Goal: Task Accomplishment & Management: Use online tool/utility

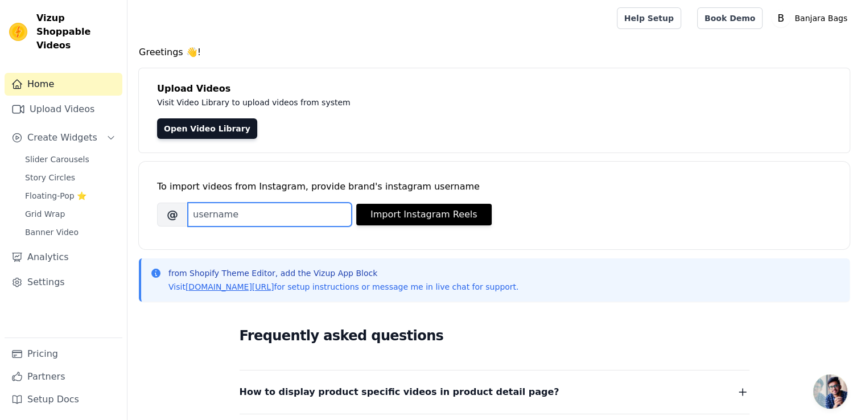
click at [211, 215] on input "Brand's Instagram Username" at bounding box center [270, 215] width 164 height 24
paste input "banjara_boho_bags"
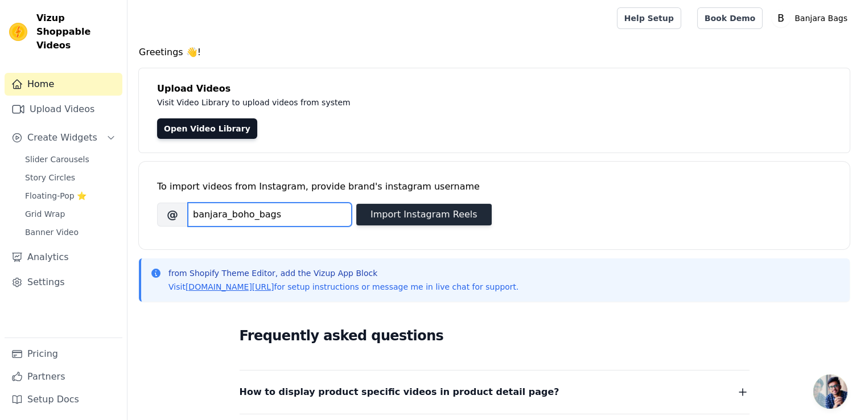
type input "banjara_boho_bags"
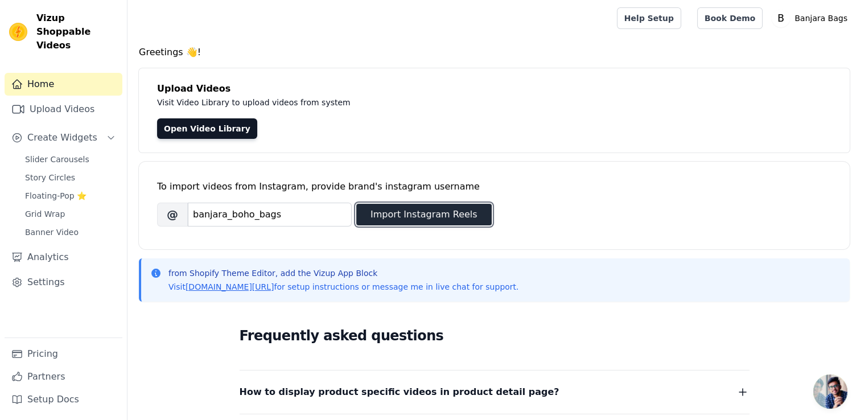
click at [420, 220] on button "Import Instagram Reels" at bounding box center [424, 215] width 136 height 22
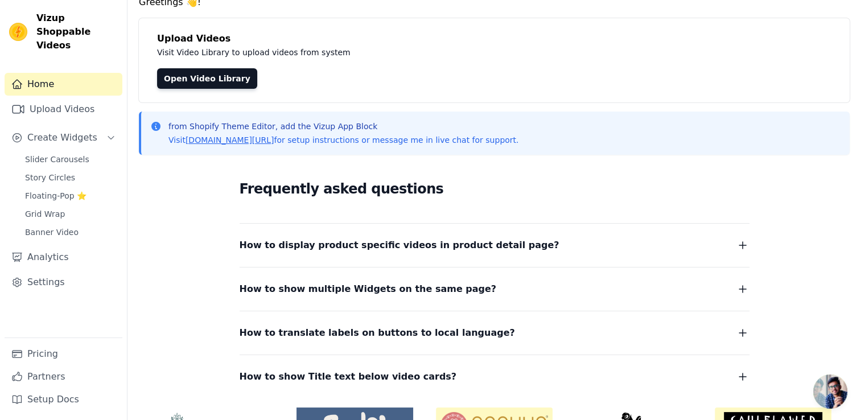
scroll to position [121, 0]
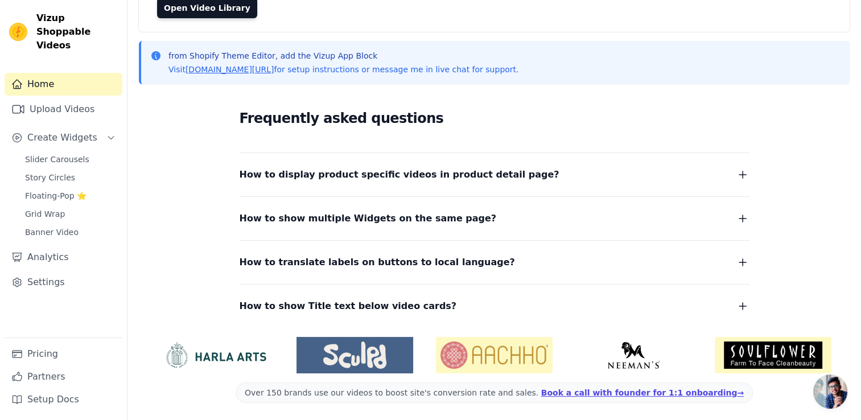
click at [620, 167] on button "How to display product specific videos in product detail page?" at bounding box center [495, 175] width 510 height 16
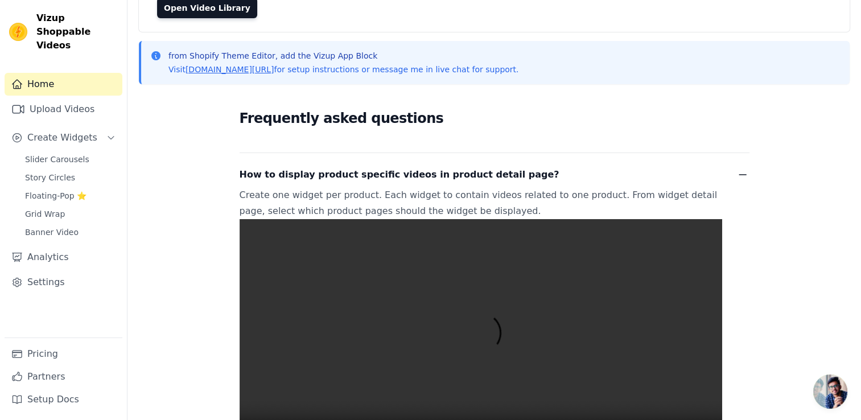
click at [610, 174] on button "How to display product specific videos in product detail page?" at bounding box center [495, 175] width 510 height 16
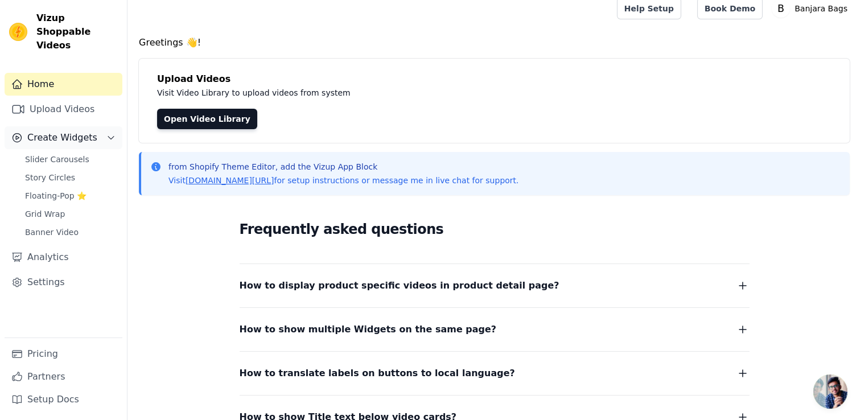
scroll to position [0, 0]
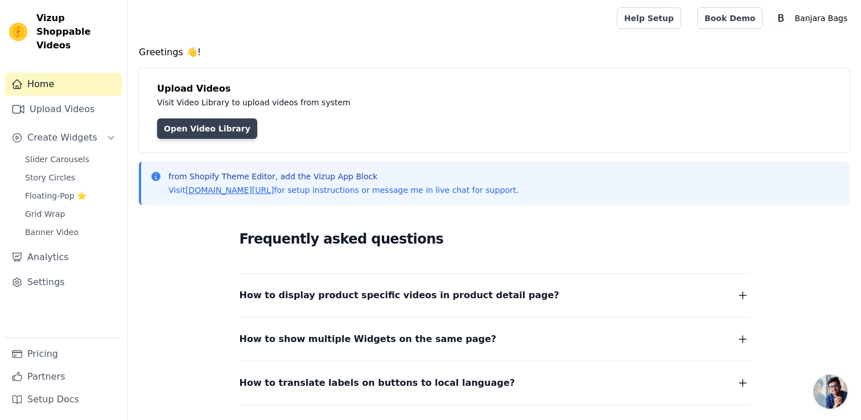
click at [191, 126] on link "Open Video Library" at bounding box center [207, 128] width 100 height 20
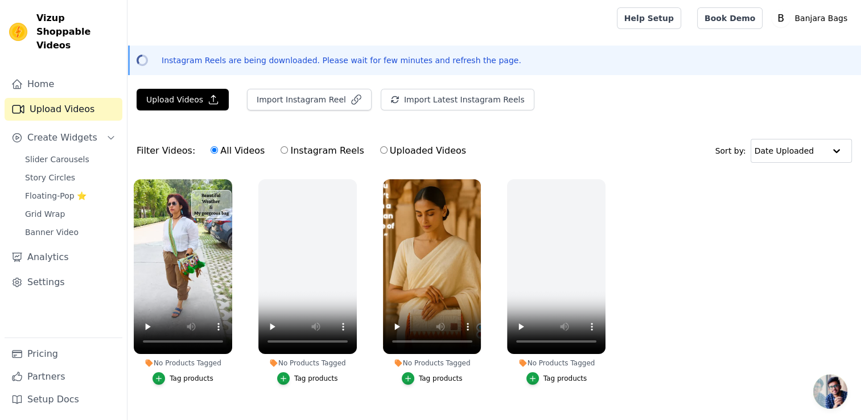
scroll to position [26, 0]
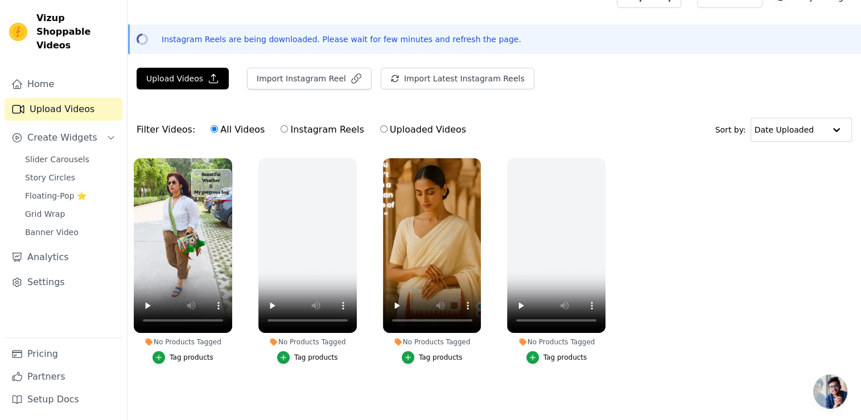
click at [233, 373] on ul "No Products Tagged Tag products No Products Tagged Tag products No Products Tag…" at bounding box center [495, 272] width 734 height 241
click at [305, 126] on label "Instagram Reels" at bounding box center [322, 129] width 84 height 15
click at [288, 126] on input "Instagram Reels" at bounding box center [284, 128] width 7 height 7
radio input "true"
click at [244, 125] on label "All Videos" at bounding box center [237, 129] width 55 height 15
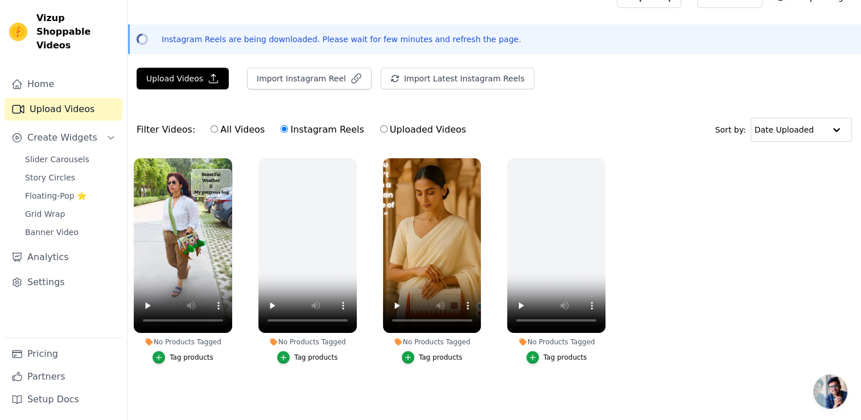
click at [218, 125] on input "All Videos" at bounding box center [214, 128] width 7 height 7
radio input "true"
click at [74, 224] on link "Banner Video" at bounding box center [70, 232] width 104 height 16
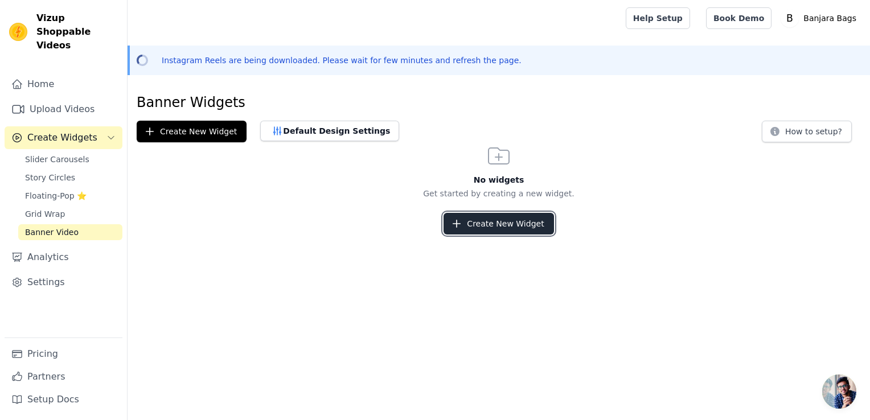
click at [500, 226] on button "Create New Widget" at bounding box center [499, 224] width 110 height 22
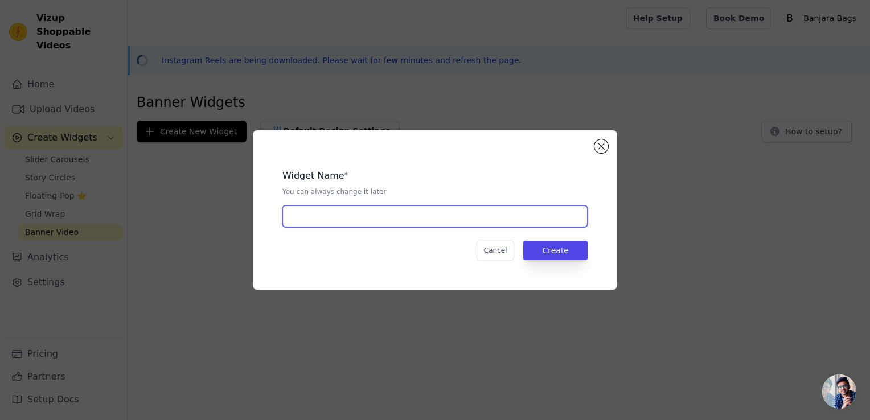
click at [298, 227] on input "text" at bounding box center [434, 217] width 305 height 22
type input "Banner1"
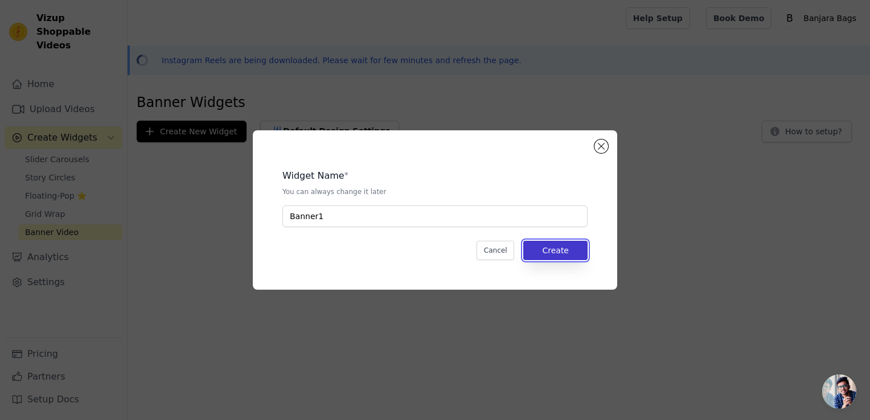
click at [554, 247] on button "Create" at bounding box center [555, 250] width 64 height 19
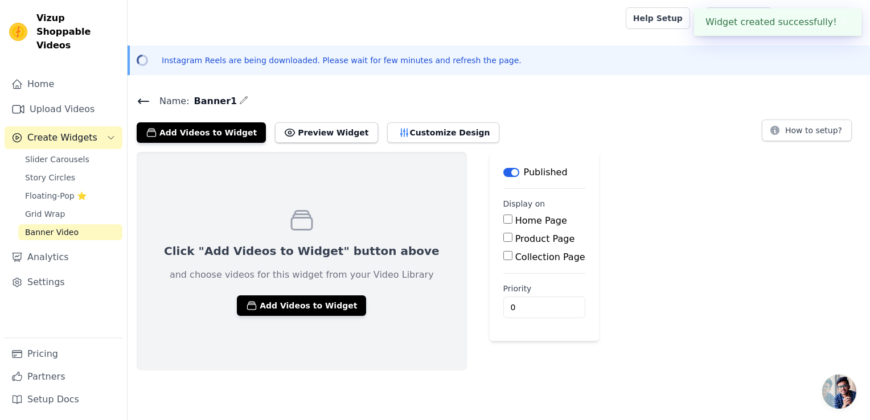
click at [515, 220] on label "Home Page" at bounding box center [541, 220] width 52 height 11
click at [503, 220] on input "Home Page" at bounding box center [507, 219] width 9 height 9
checkbox input "true"
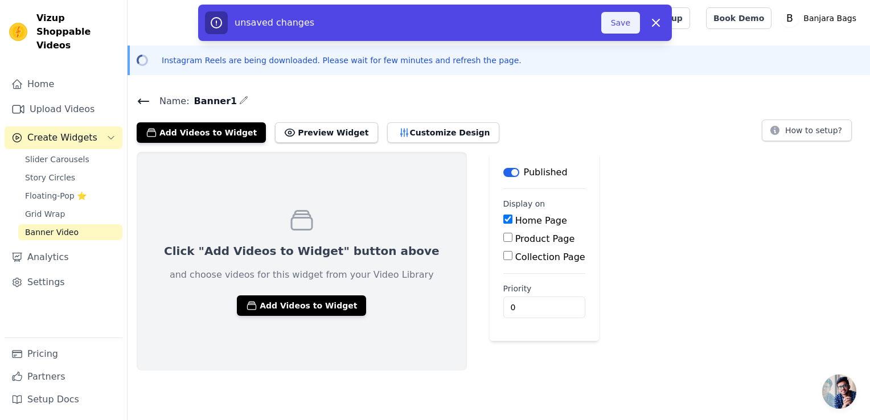
click at [613, 31] on button "Save" at bounding box center [620, 23] width 39 height 22
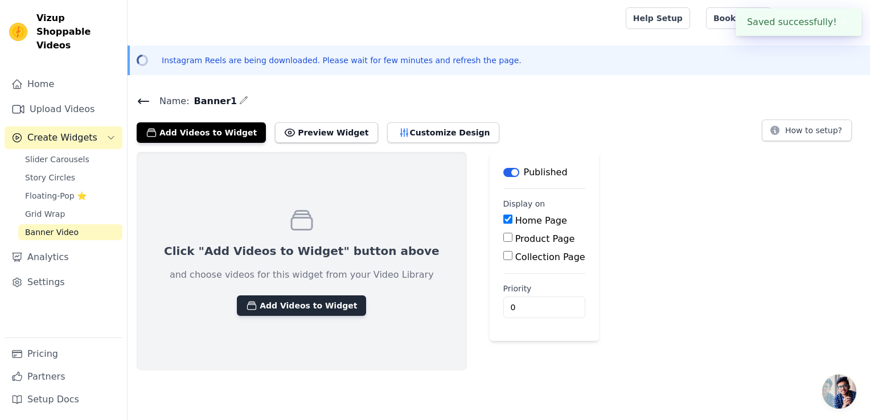
click at [296, 301] on button "Add Videos to Widget" at bounding box center [301, 305] width 129 height 20
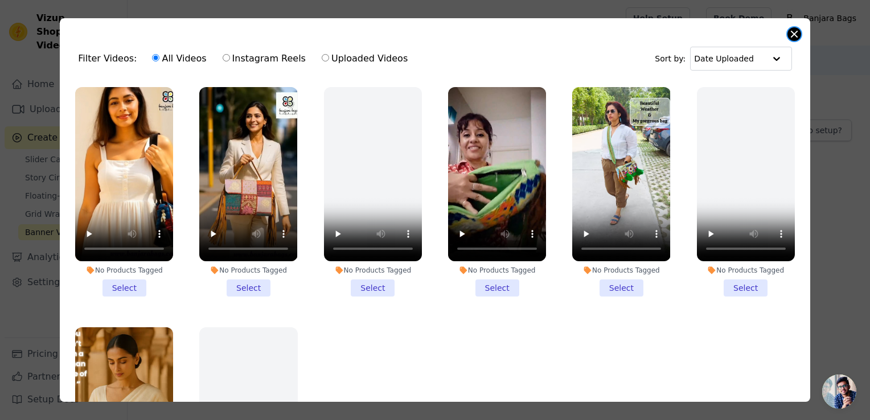
click at [790, 35] on button "Close modal" at bounding box center [794, 34] width 14 height 14
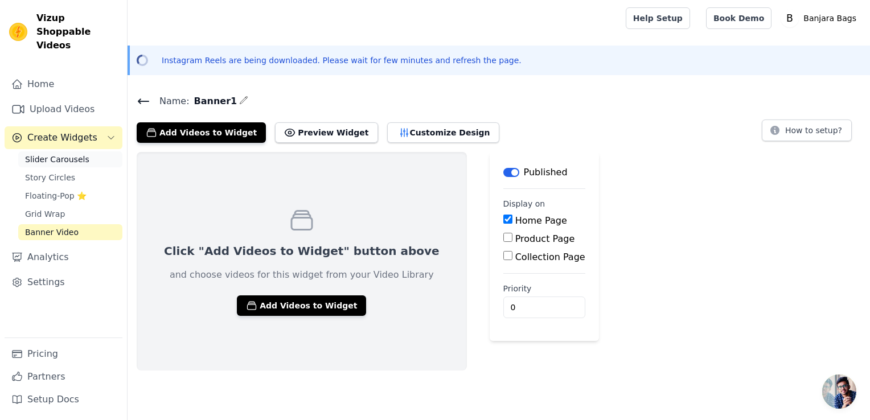
click at [58, 154] on span "Slider Carousels" at bounding box center [57, 159] width 64 height 11
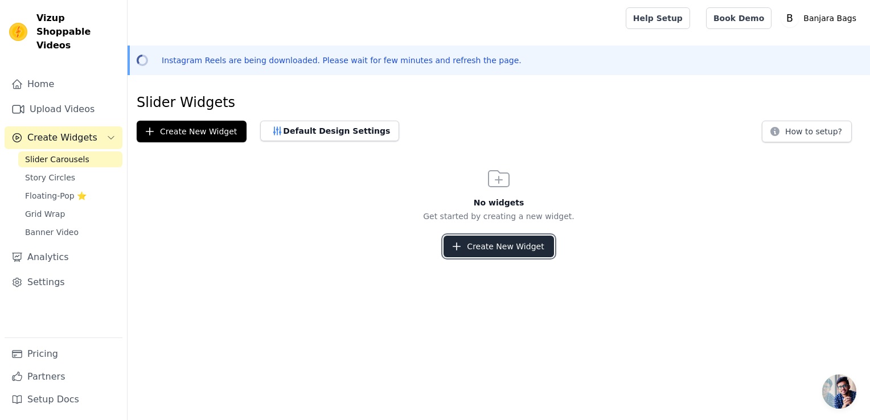
click at [494, 245] on button "Create New Widget" at bounding box center [499, 247] width 110 height 22
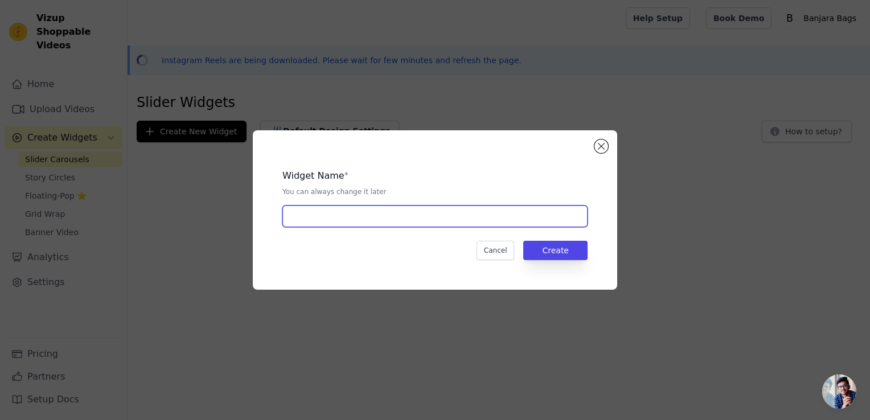
click at [371, 221] on input "text" at bounding box center [434, 217] width 305 height 22
type input "Home slider"
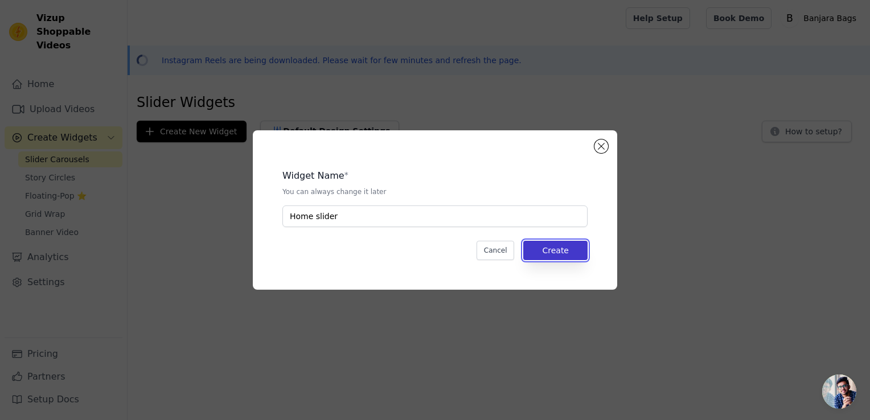
click at [560, 249] on button "Create" at bounding box center [555, 250] width 64 height 19
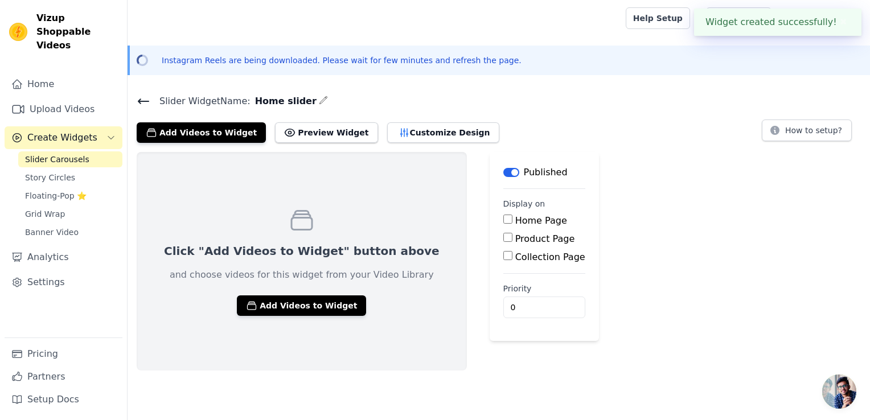
click at [515, 221] on label "Home Page" at bounding box center [541, 220] width 52 height 11
click at [507, 221] on input "Home Page" at bounding box center [507, 219] width 9 height 9
checkbox input "true"
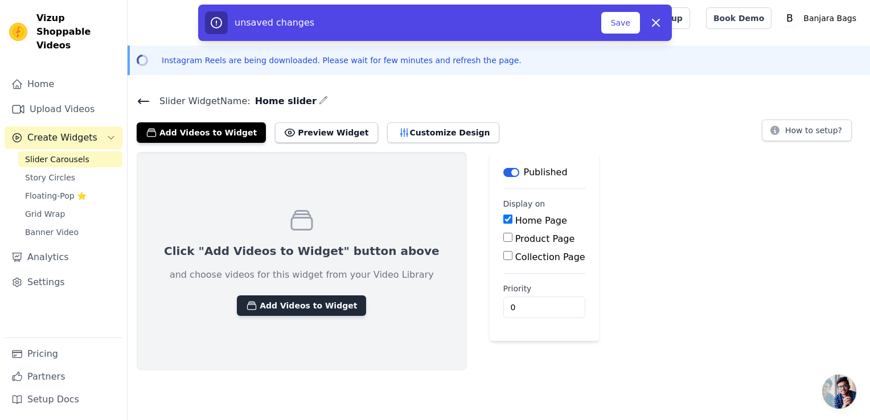
click at [290, 307] on button "Add Videos to Widget" at bounding box center [301, 305] width 129 height 20
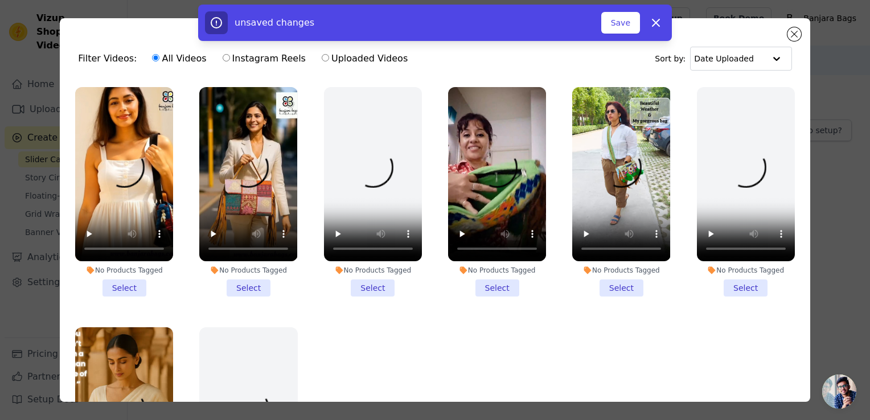
click at [121, 283] on li "No Products Tagged Select" at bounding box center [124, 192] width 98 height 210
click at [0, 0] on input "No Products Tagged Select" at bounding box center [0, 0] width 0 height 0
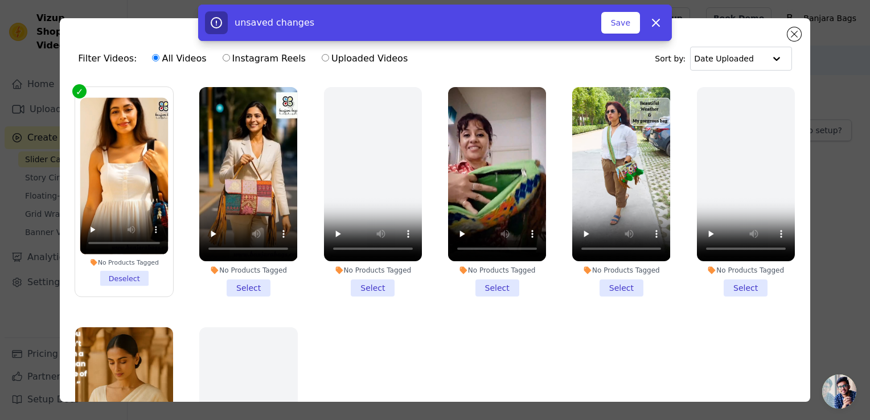
click at [485, 285] on li "No Products Tagged Select" at bounding box center [497, 192] width 98 height 210
click at [0, 0] on input "No Products Tagged Select" at bounding box center [0, 0] width 0 height 0
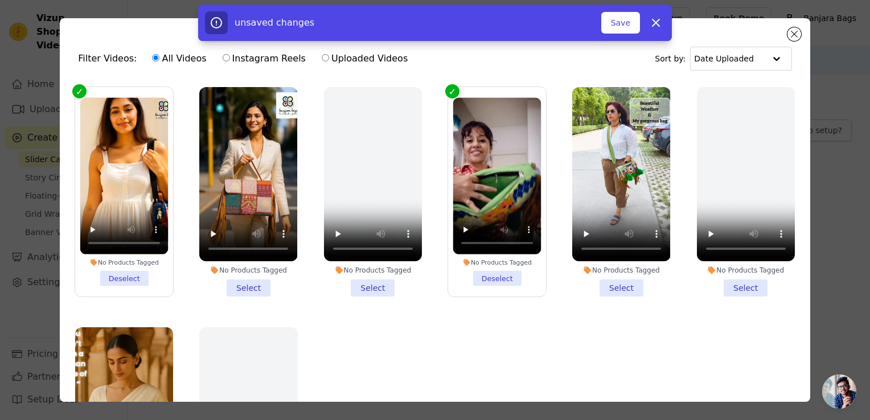
click at [611, 288] on li "No Products Tagged Select" at bounding box center [621, 192] width 98 height 210
click at [0, 0] on input "No Products Tagged Select" at bounding box center [0, 0] width 0 height 0
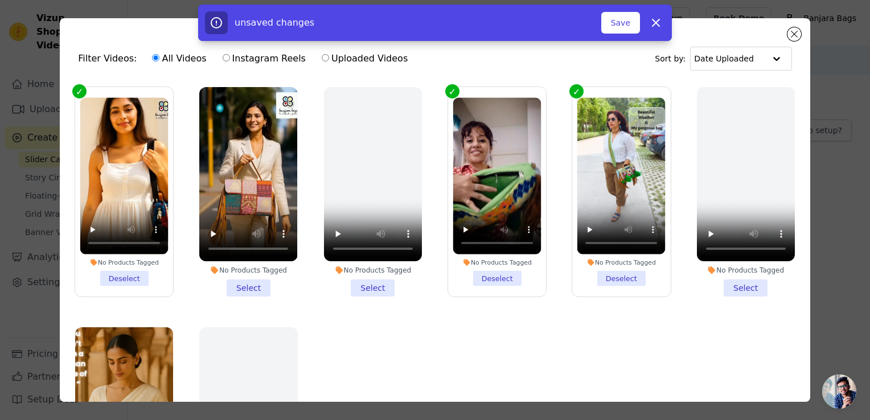
click at [361, 288] on li "No Products Tagged Select" at bounding box center [373, 192] width 98 height 210
click at [0, 0] on input "No Products Tagged Select" at bounding box center [0, 0] width 0 height 0
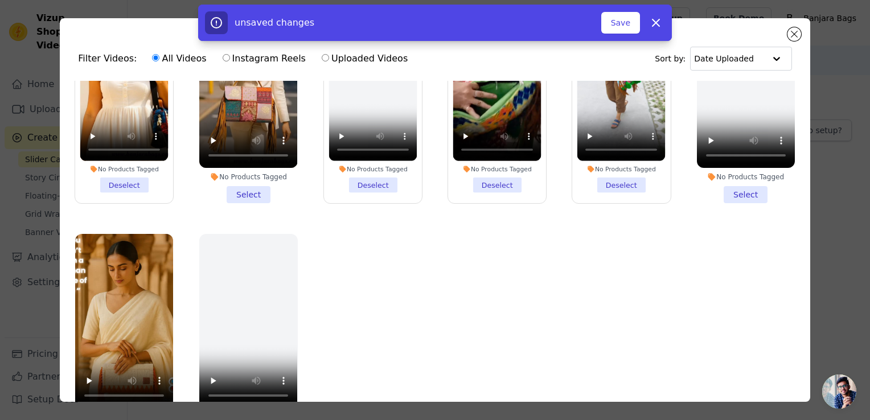
scroll to position [98, 0]
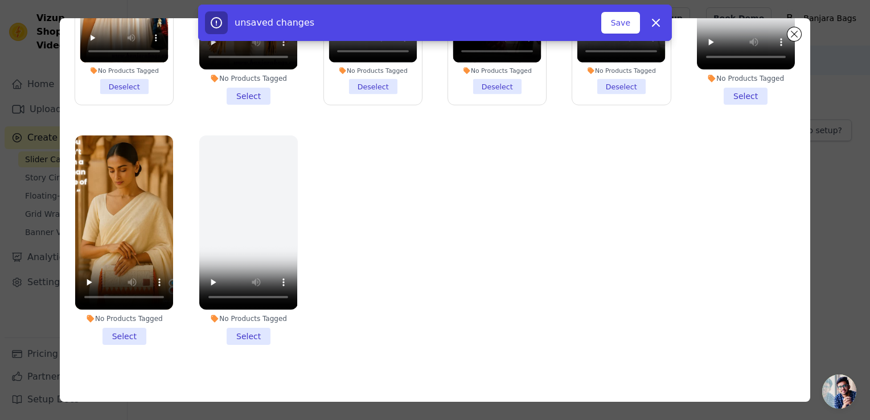
click at [121, 331] on li "No Products Tagged Select" at bounding box center [124, 241] width 98 height 210
click at [0, 0] on input "No Products Tagged Select" at bounding box center [0, 0] width 0 height 0
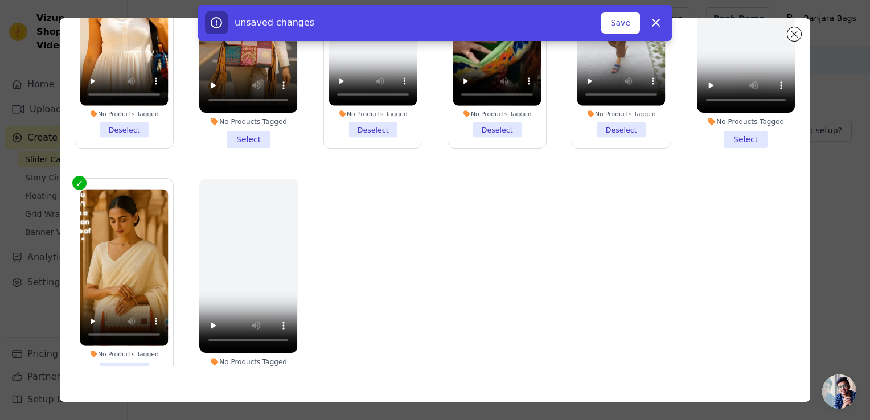
scroll to position [0, 0]
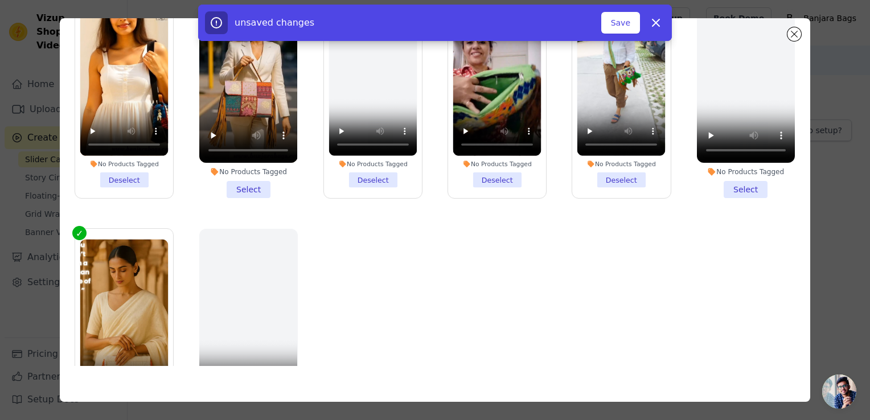
click at [371, 175] on li "No Products Tagged Deselect" at bounding box center [373, 93] width 88 height 188
click at [0, 0] on input "No Products Tagged Deselect" at bounding box center [0, 0] width 0 height 0
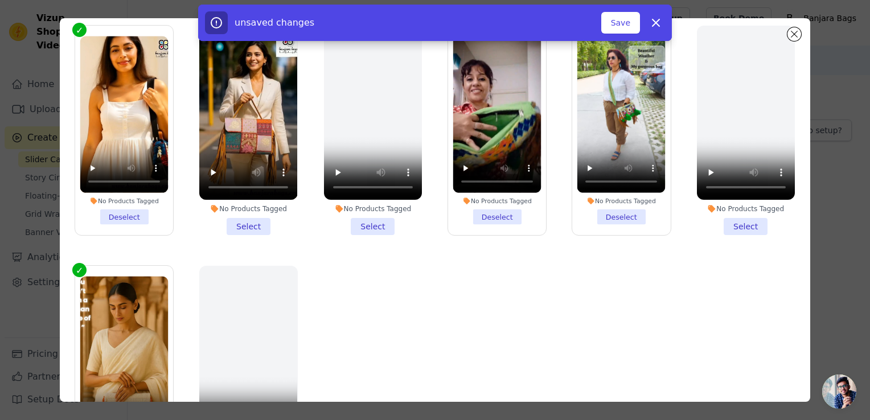
scroll to position [42, 0]
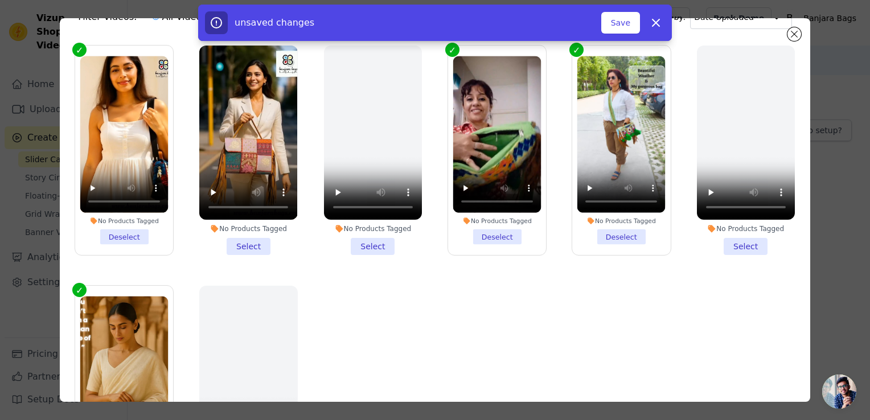
click at [239, 241] on li "No Products Tagged Select" at bounding box center [248, 151] width 98 height 210
click at [0, 0] on input "No Products Tagged Select" at bounding box center [0, 0] width 0 height 0
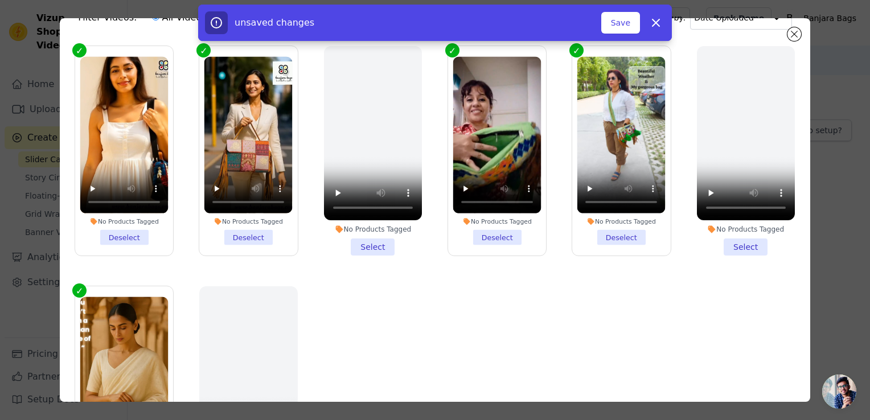
scroll to position [0, 0]
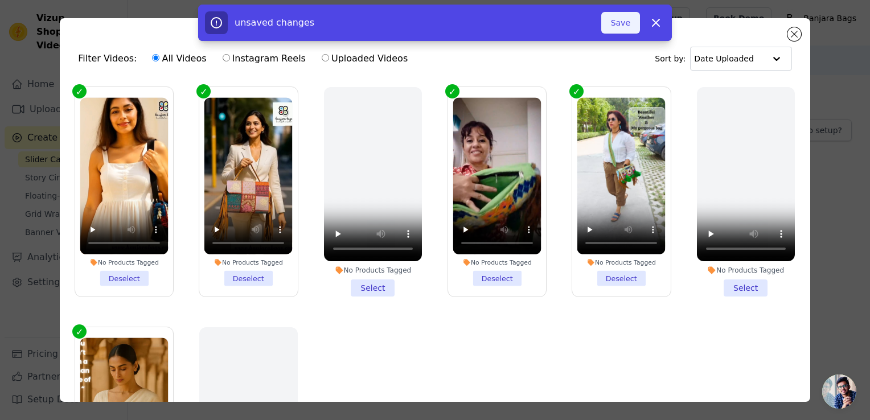
click at [622, 24] on button "Save" at bounding box center [620, 23] width 39 height 22
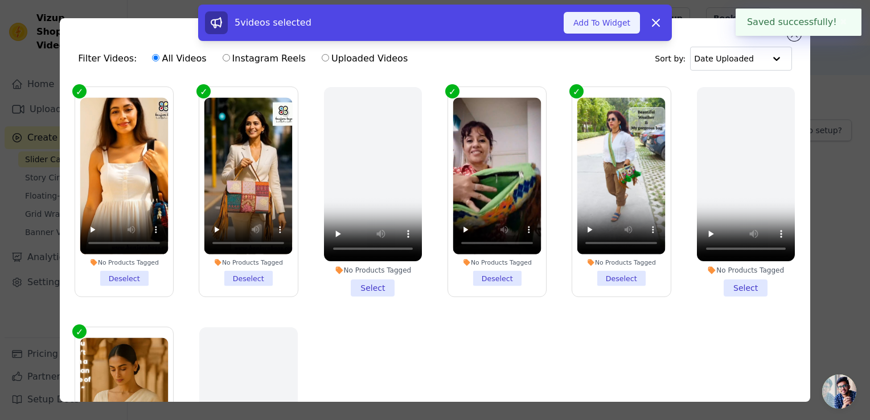
click at [619, 24] on button "Add To Widget" at bounding box center [602, 23] width 76 height 22
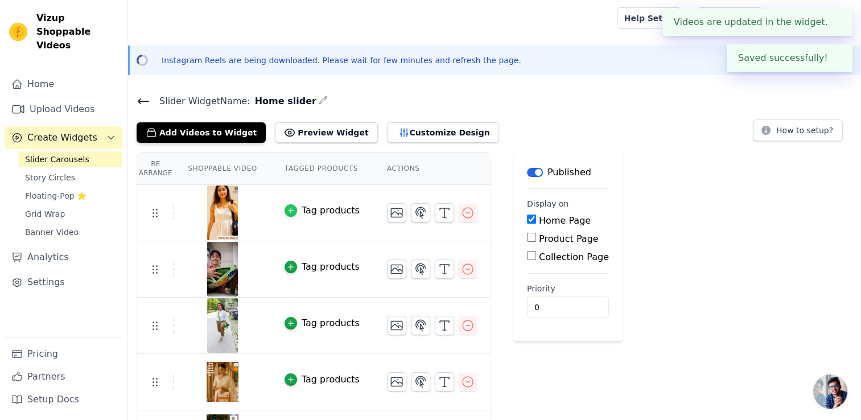
click at [289, 208] on div "button" at bounding box center [291, 210] width 13 height 13
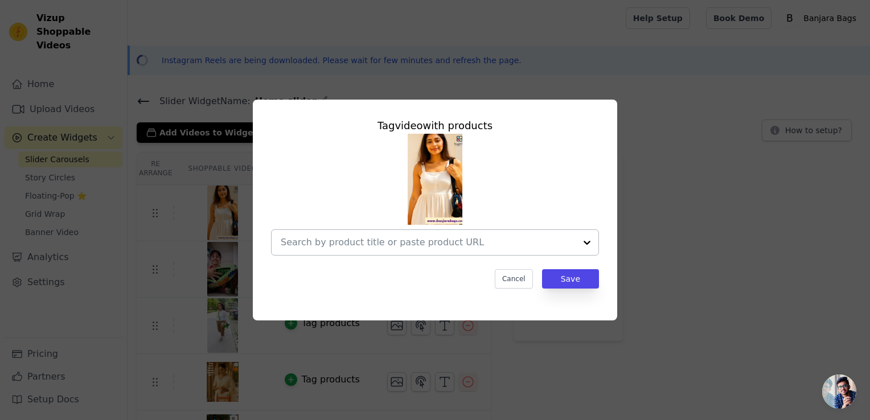
click at [376, 247] on input "text" at bounding box center [428, 243] width 295 height 14
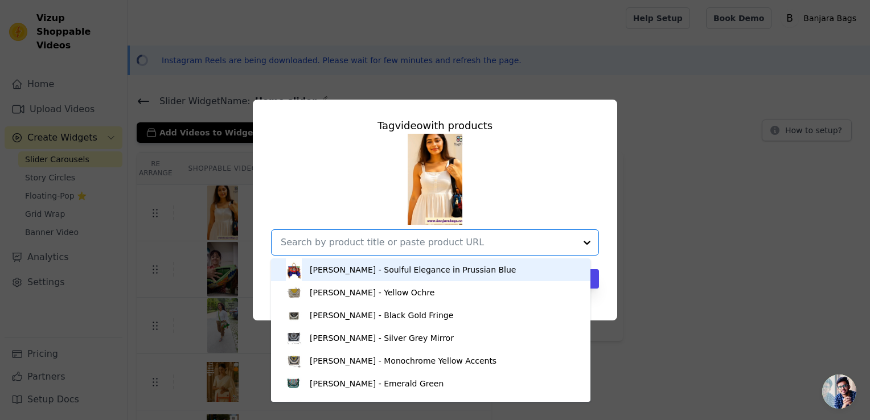
click at [371, 270] on div "[PERSON_NAME] - Soulful Elegance in Prussian Blue" at bounding box center [413, 269] width 206 height 11
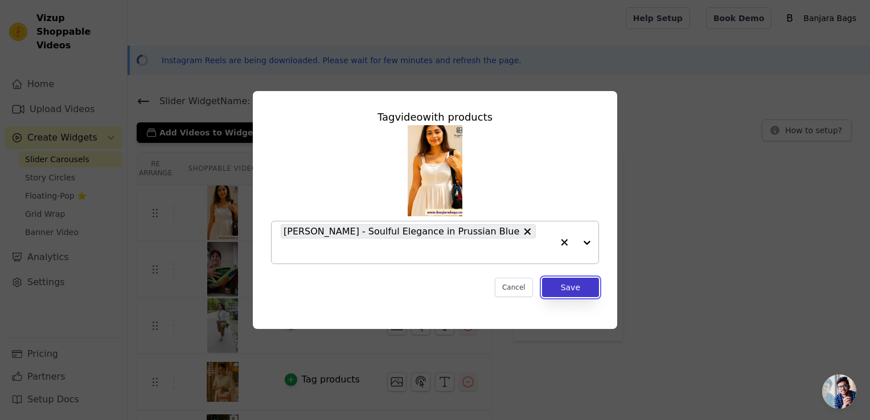
click at [584, 280] on button "Save" at bounding box center [570, 287] width 57 height 19
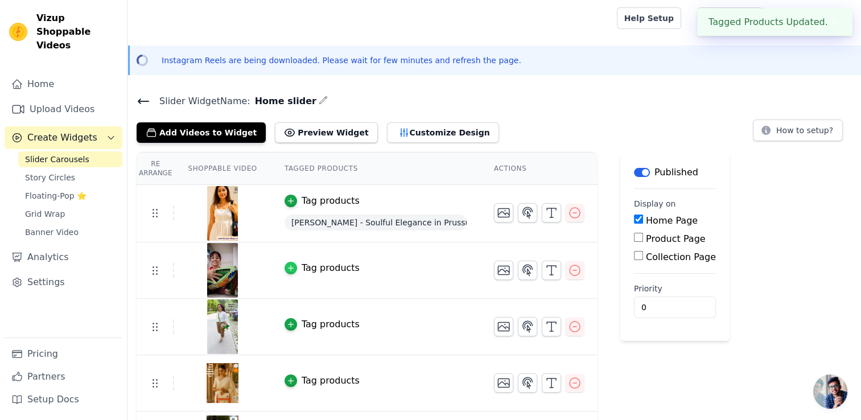
click at [287, 268] on icon "button" at bounding box center [291, 268] width 8 height 8
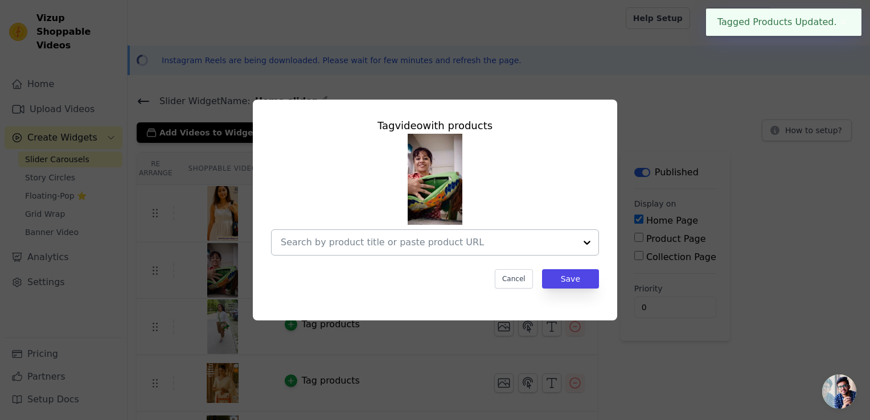
click at [417, 247] on input "text" at bounding box center [428, 243] width 295 height 14
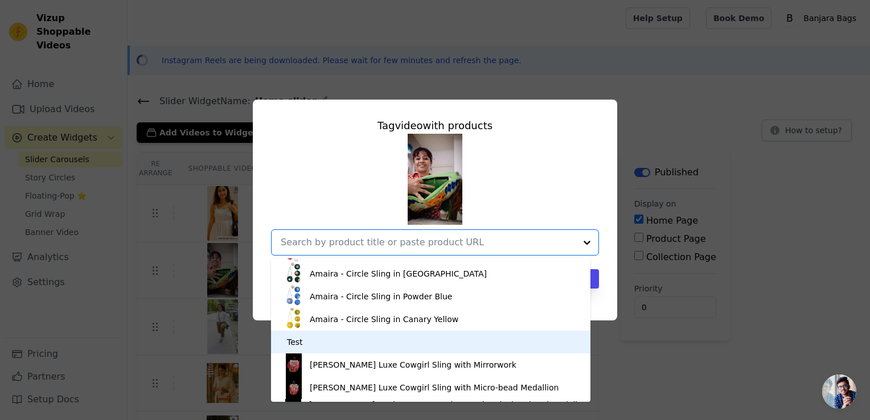
scroll to position [987, 0]
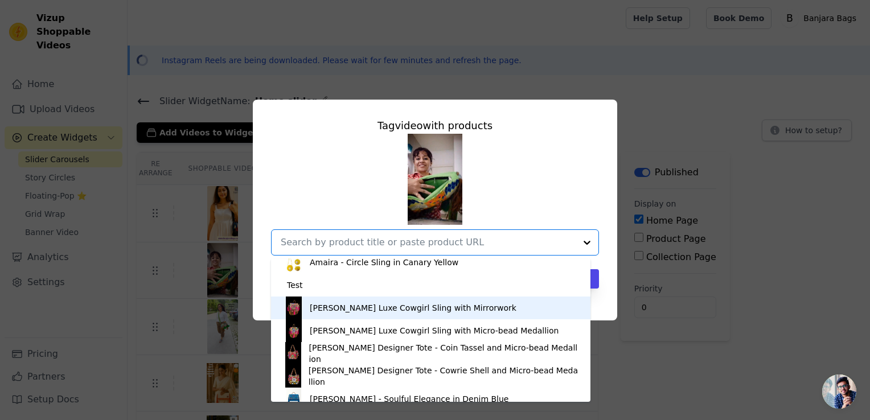
click at [347, 312] on div "[PERSON_NAME] Luxe Cowgirl Sling with Mirrorwork" at bounding box center [413, 307] width 207 height 11
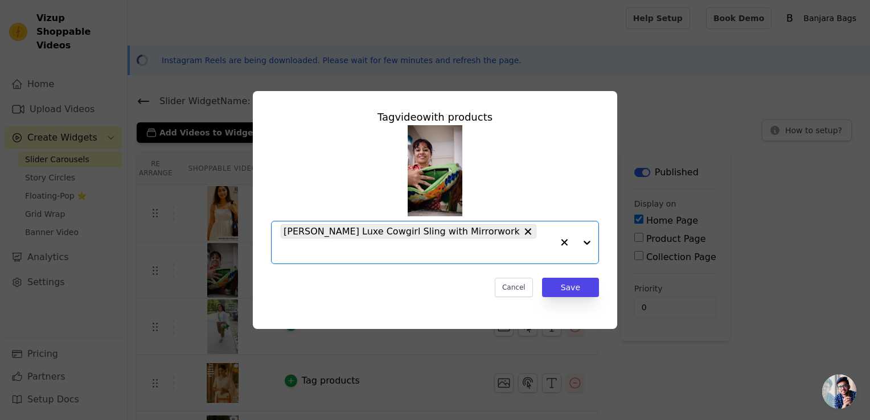
click at [567, 289] on div "Tag video with products Option [PERSON_NAME] Luxe Cowgirl Sling with Mirrorwork…" at bounding box center [435, 203] width 346 height 206
click at [563, 281] on button "Save" at bounding box center [570, 287] width 57 height 19
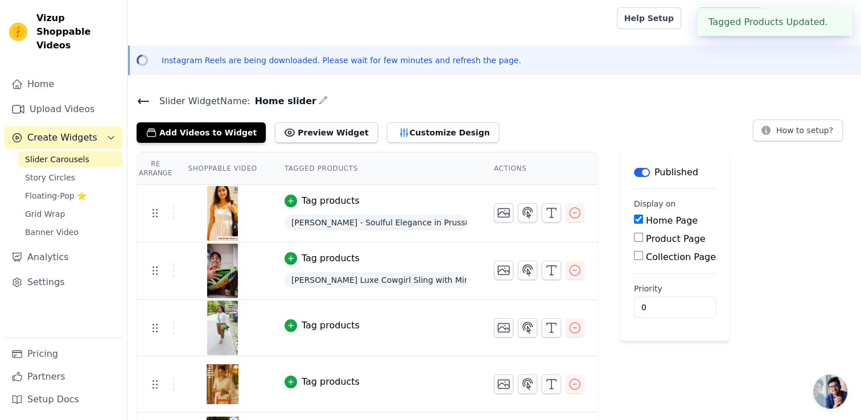
click at [310, 323] on div "Tag products" at bounding box center [331, 326] width 58 height 14
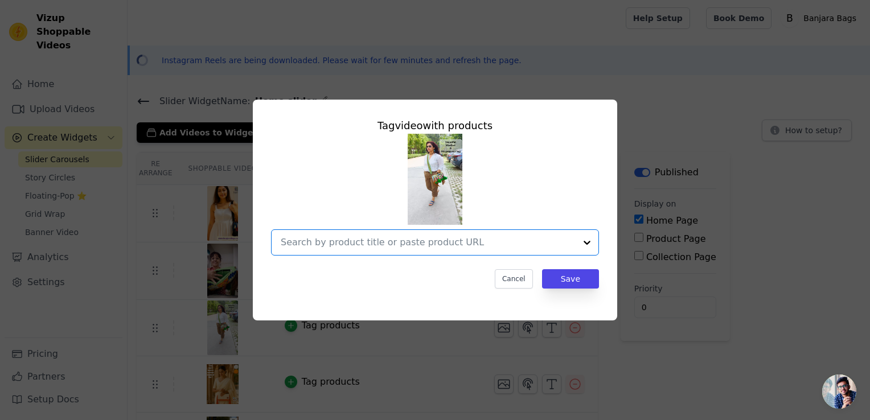
click at [360, 245] on input "text" at bounding box center [428, 243] width 295 height 14
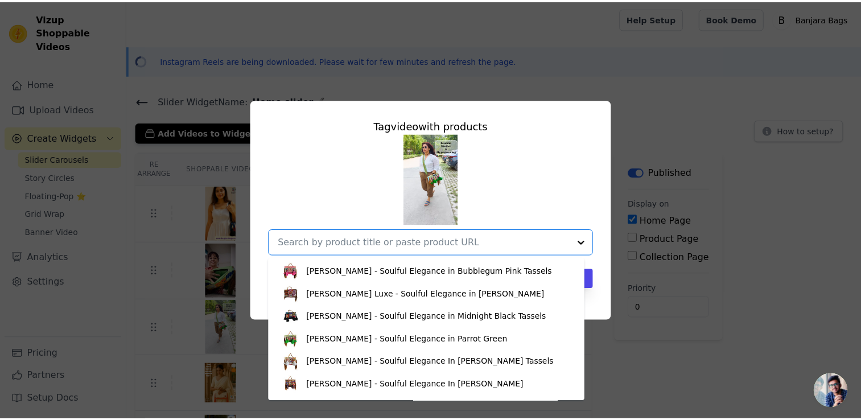
scroll to position [455, 0]
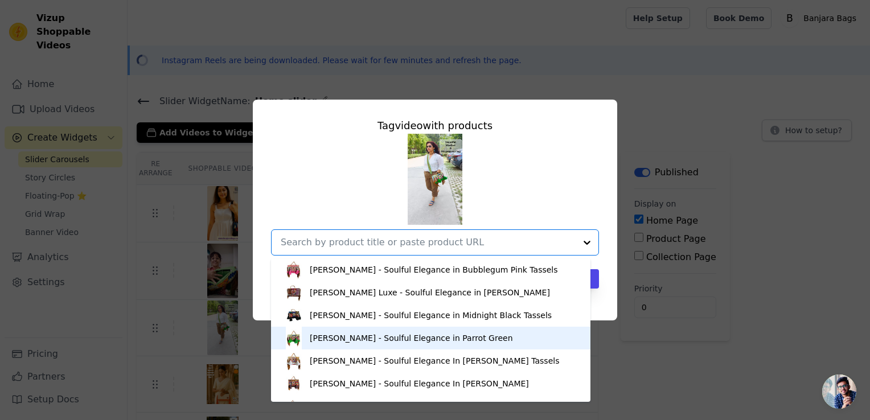
click at [382, 336] on div "[PERSON_NAME] - Soulful Elegance in Parrot Green" at bounding box center [411, 337] width 203 height 11
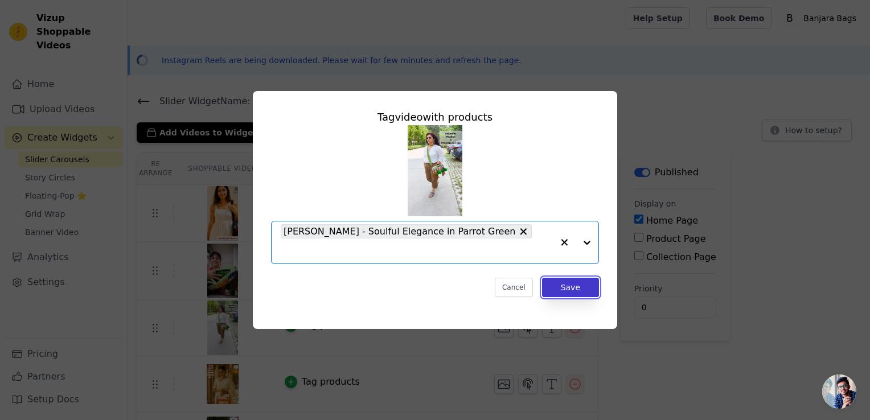
click at [571, 278] on button "Save" at bounding box center [570, 287] width 57 height 19
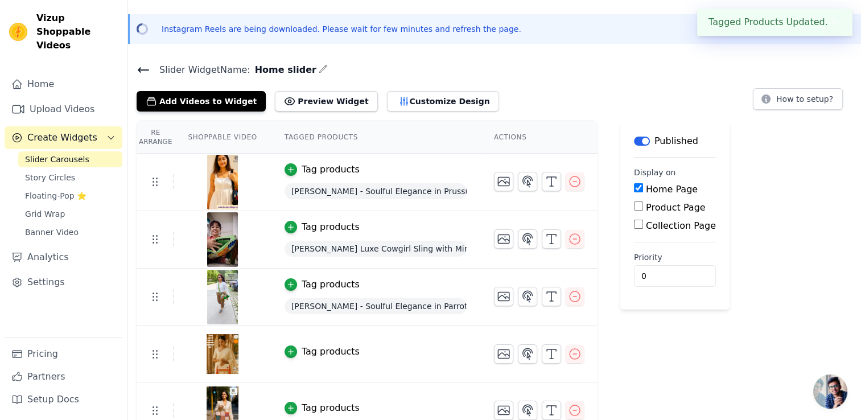
scroll to position [48, 0]
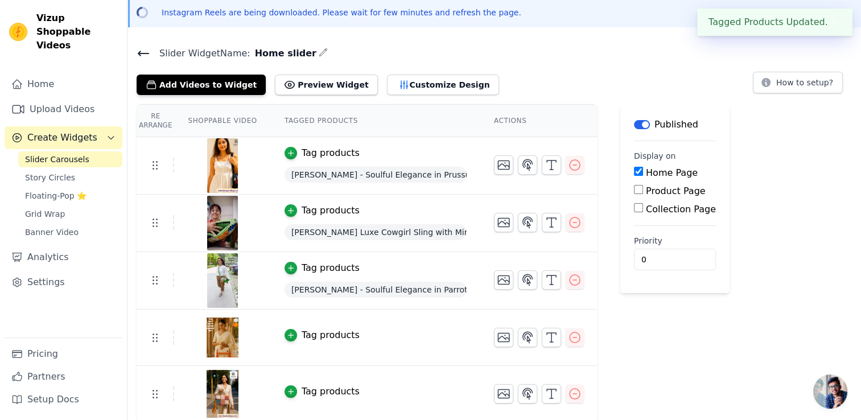
click at [302, 336] on div "Tag products" at bounding box center [331, 336] width 58 height 14
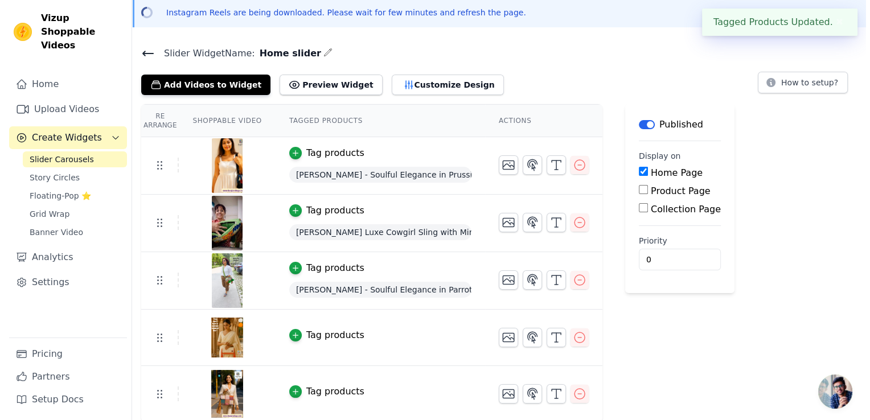
scroll to position [0, 0]
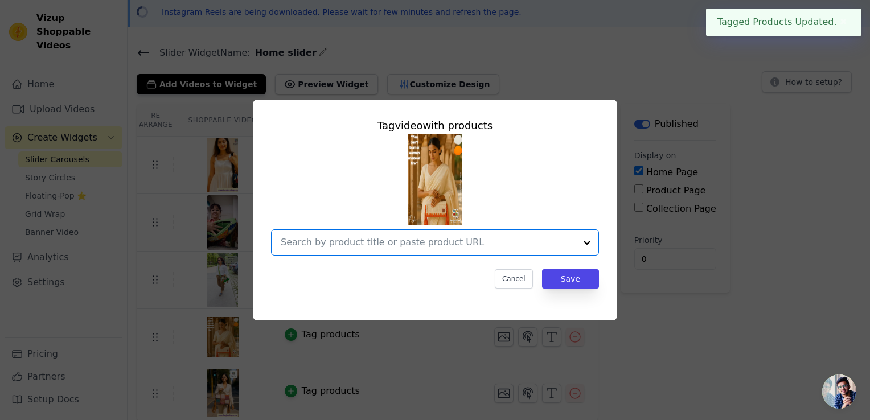
click at [405, 247] on input "text" at bounding box center [428, 243] width 295 height 14
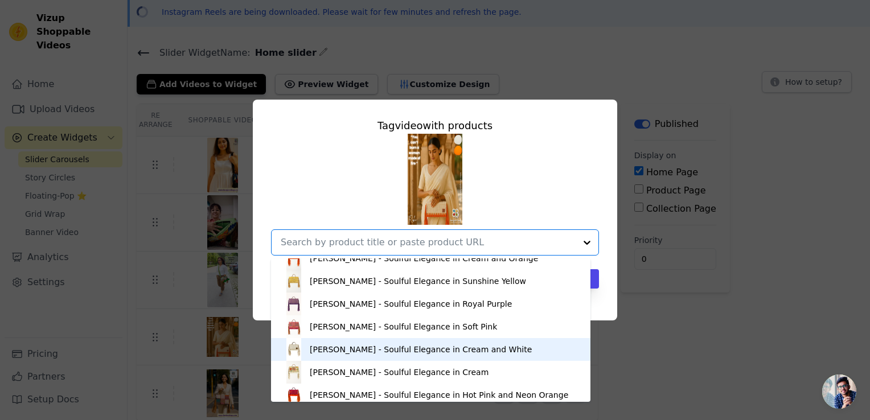
scroll to position [1139, 0]
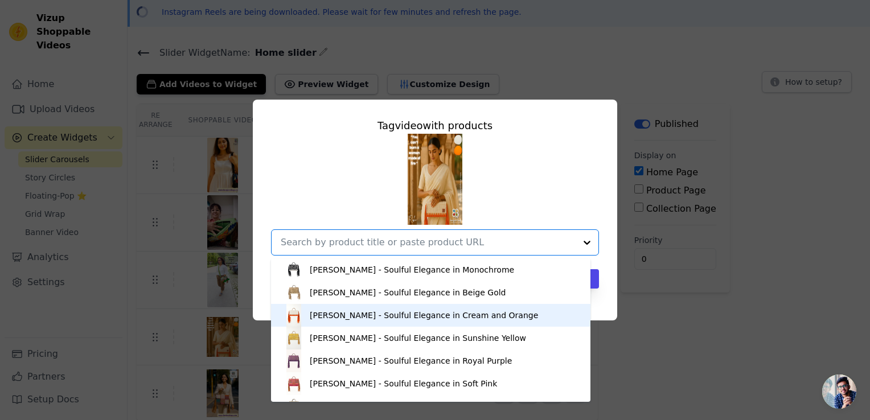
click at [321, 313] on div "[PERSON_NAME] - Soulful Elegance in Cream and Orange" at bounding box center [424, 315] width 228 height 11
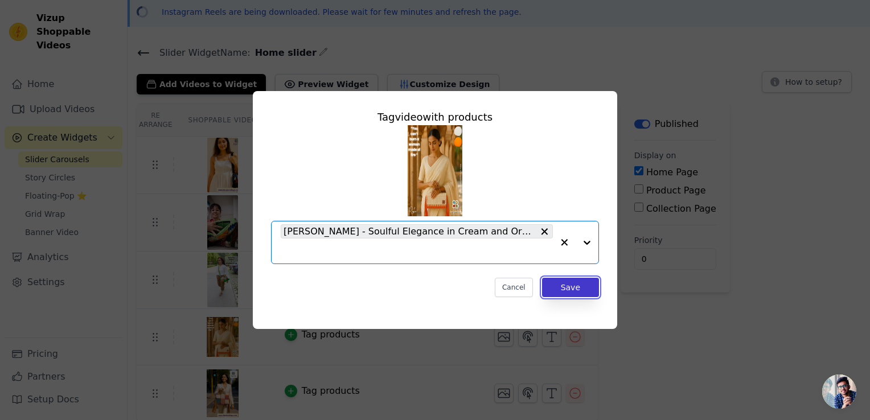
click at [570, 284] on button "Save" at bounding box center [570, 287] width 57 height 19
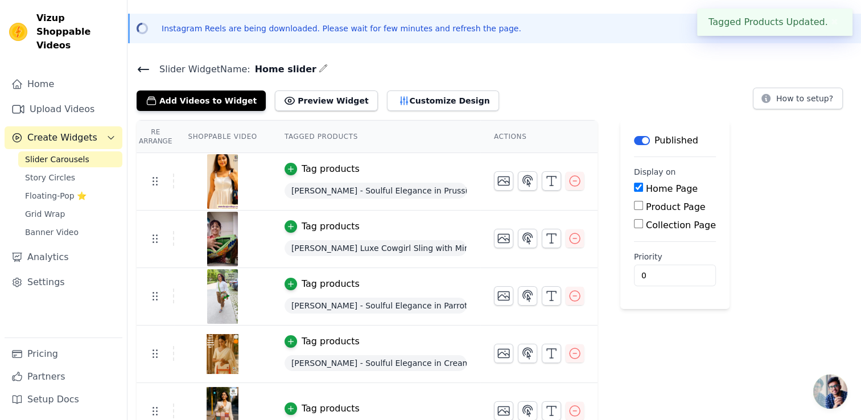
scroll to position [50, 0]
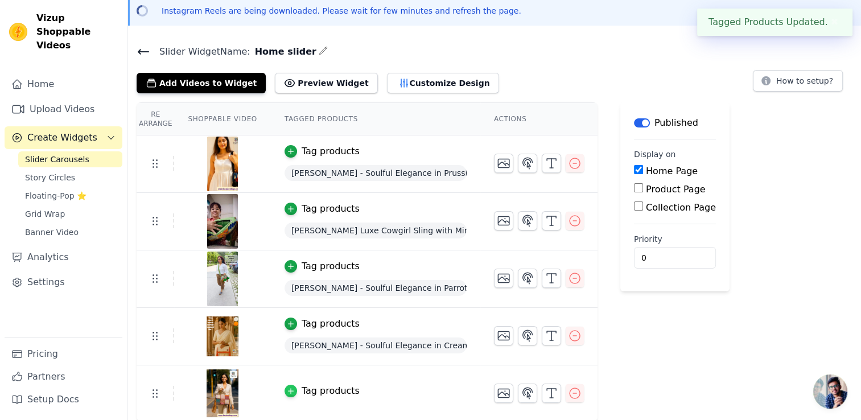
click at [287, 389] on icon "button" at bounding box center [291, 391] width 8 height 8
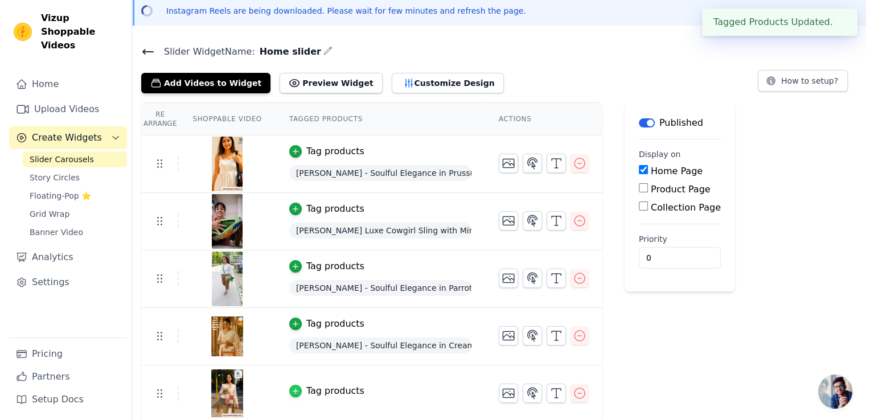
scroll to position [0, 0]
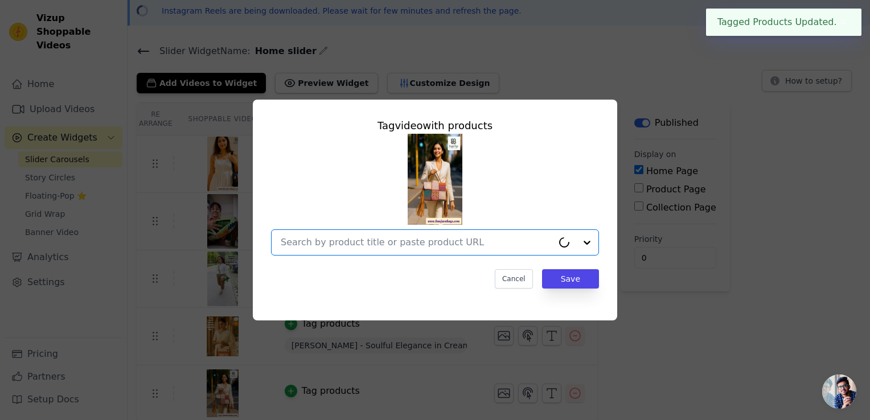
click at [412, 241] on input "text" at bounding box center [417, 243] width 272 height 14
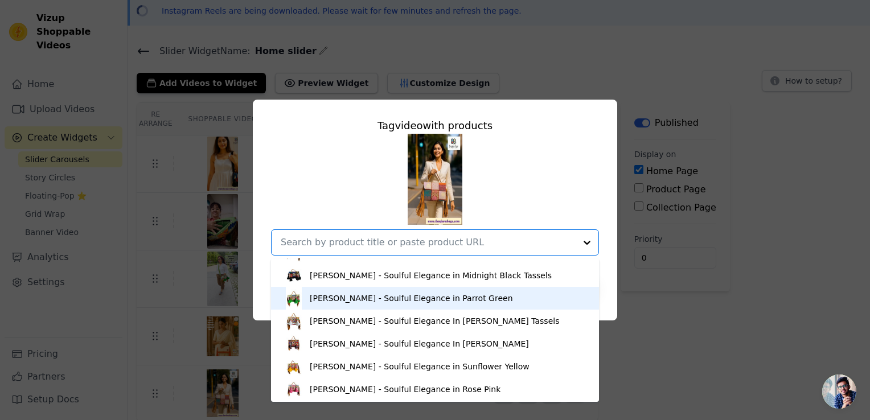
scroll to position [512, 0]
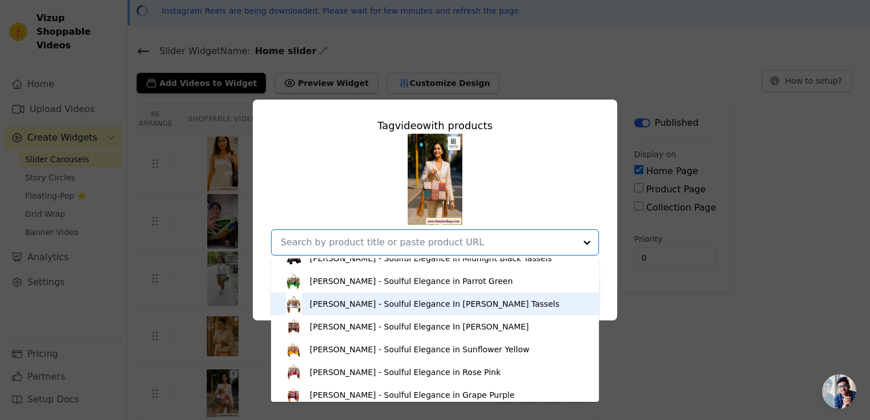
click at [381, 303] on div "[PERSON_NAME] - Soulful Elegance In [PERSON_NAME] Tassels" at bounding box center [434, 303] width 249 height 11
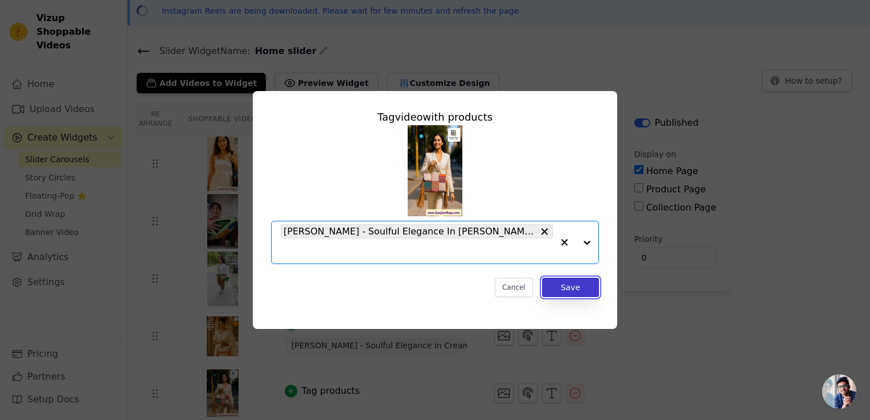
click at [574, 281] on button "Save" at bounding box center [570, 287] width 57 height 19
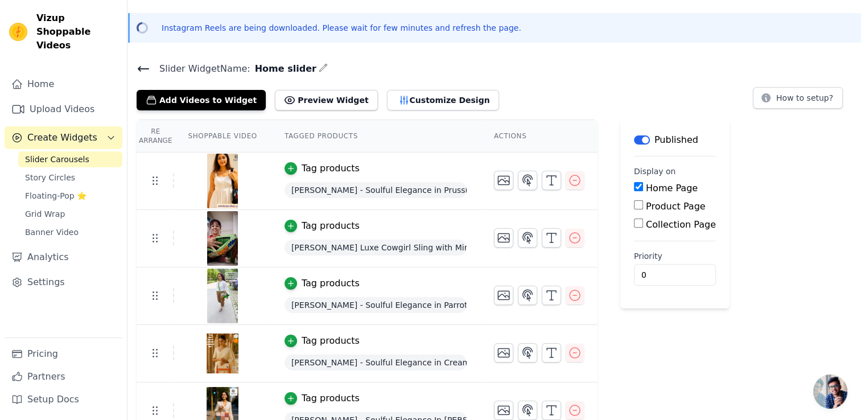
scroll to position [50, 0]
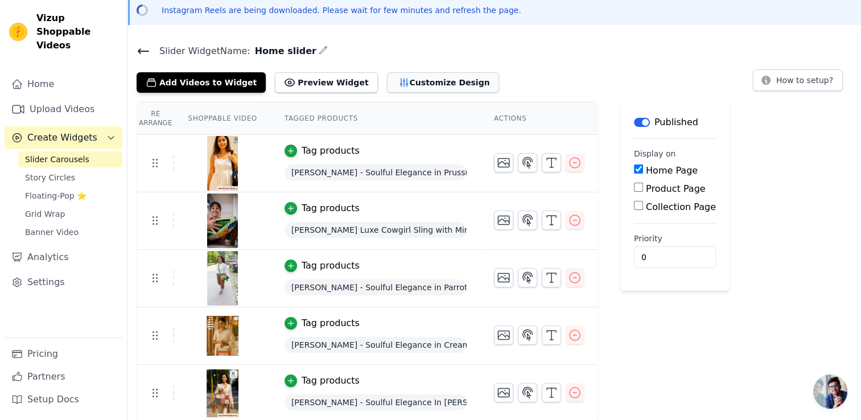
click at [399, 81] on button "Customize Design" at bounding box center [443, 82] width 112 height 20
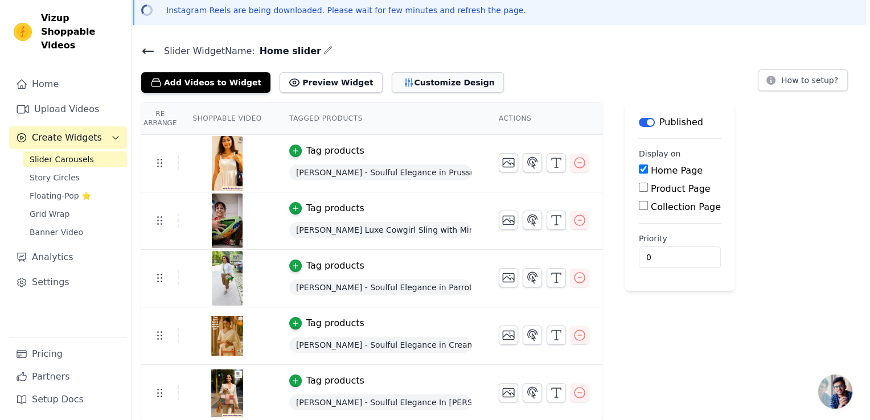
scroll to position [0, 0]
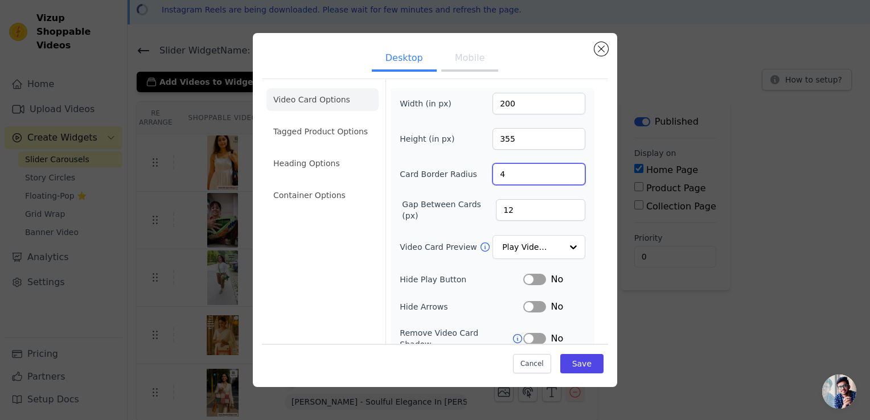
drag, startPoint x: 504, startPoint y: 169, endPoint x: 445, endPoint y: 173, distance: 58.8
click at [445, 173] on div "Card Border Radius 4" at bounding box center [493, 174] width 186 height 22
type input "5"
click at [339, 262] on div "Video Card Options Tagged Product Options Heading Options Container Options" at bounding box center [322, 260] width 112 height 362
click at [530, 244] on input "Video Card Preview" at bounding box center [532, 247] width 59 height 23
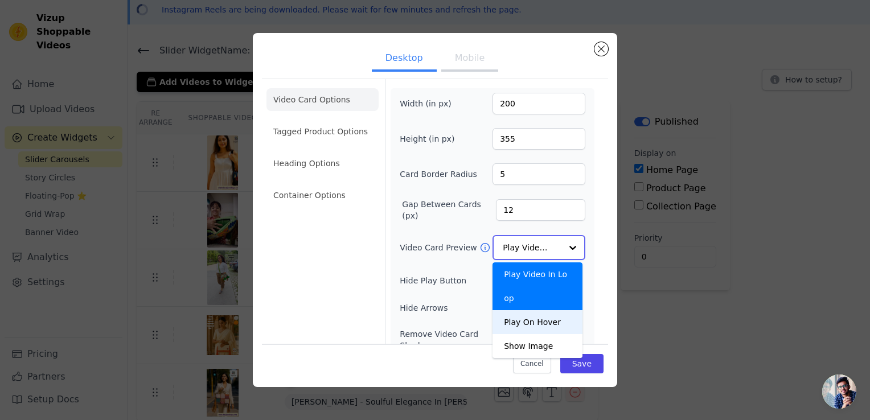
click at [537, 310] on div "Play On Hover" at bounding box center [537, 322] width 90 height 24
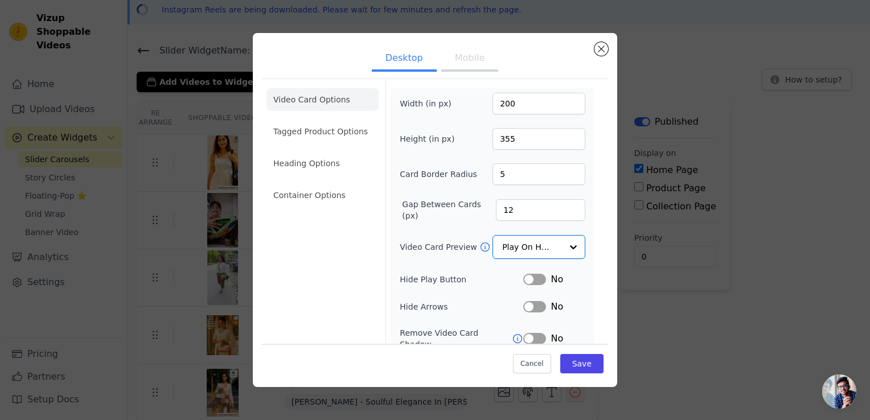
click at [531, 277] on button "Label" at bounding box center [534, 279] width 23 height 11
click at [536, 307] on button "Label" at bounding box center [534, 306] width 23 height 11
click at [529, 333] on button "Label" at bounding box center [534, 338] width 23 height 11
click at [512, 333] on icon at bounding box center [517, 338] width 11 height 11
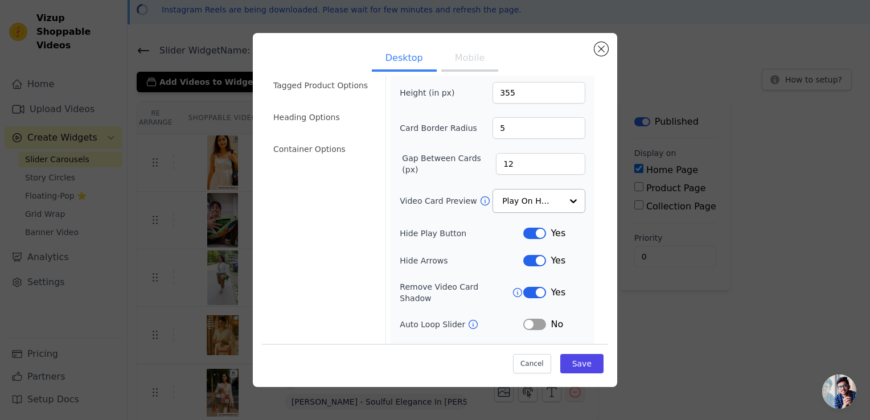
scroll to position [85, 0]
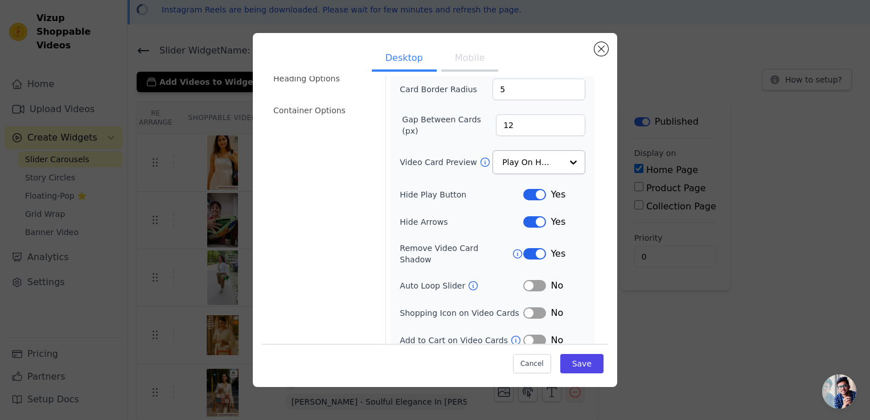
click at [528, 280] on button "Label" at bounding box center [534, 285] width 23 height 11
click at [531, 307] on button "Label" at bounding box center [534, 312] width 23 height 11
click at [531, 335] on button "Label" at bounding box center [534, 340] width 23 height 11
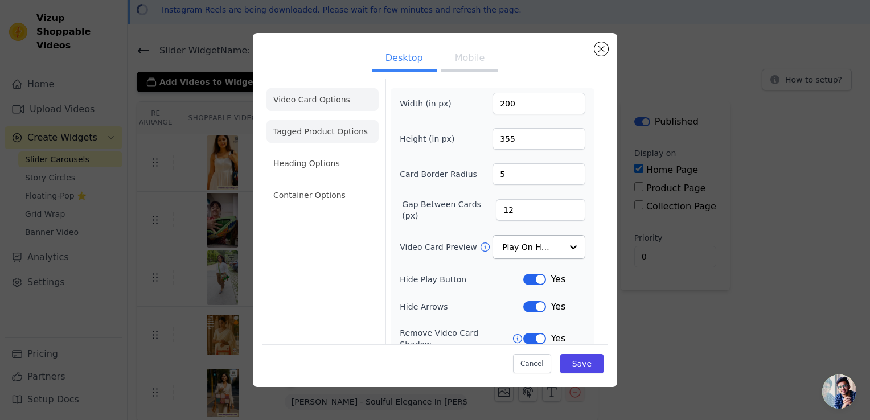
click at [326, 184] on li "Tagged Product Options" at bounding box center [322, 195] width 112 height 23
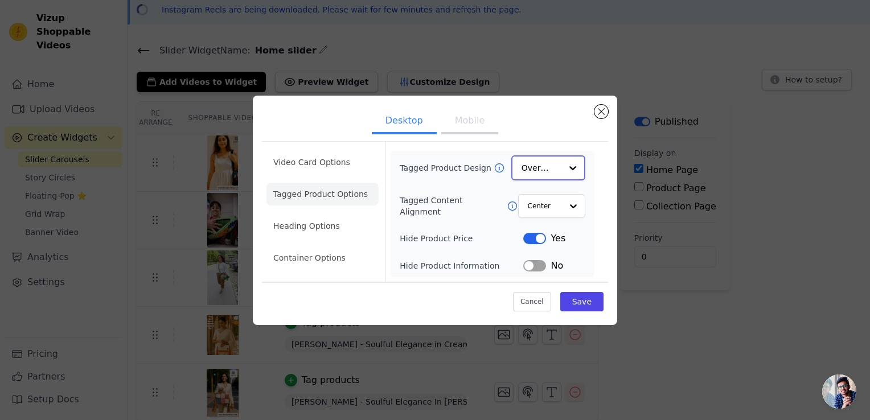
click at [551, 170] on input "Tagged Product Design" at bounding box center [542, 168] width 40 height 23
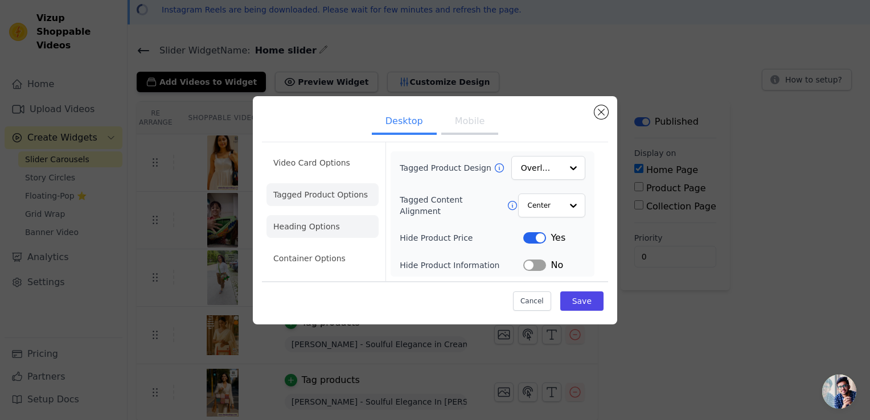
click at [332, 236] on li "Heading Options" at bounding box center [322, 226] width 112 height 23
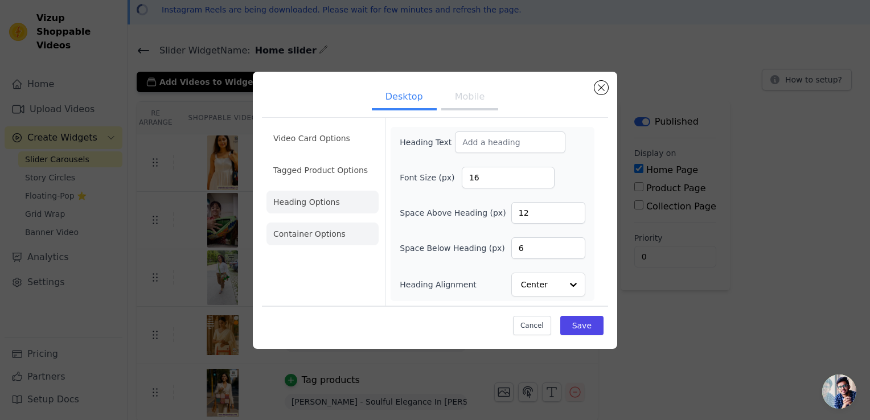
click at [330, 235] on li "Container Options" at bounding box center [322, 234] width 112 height 23
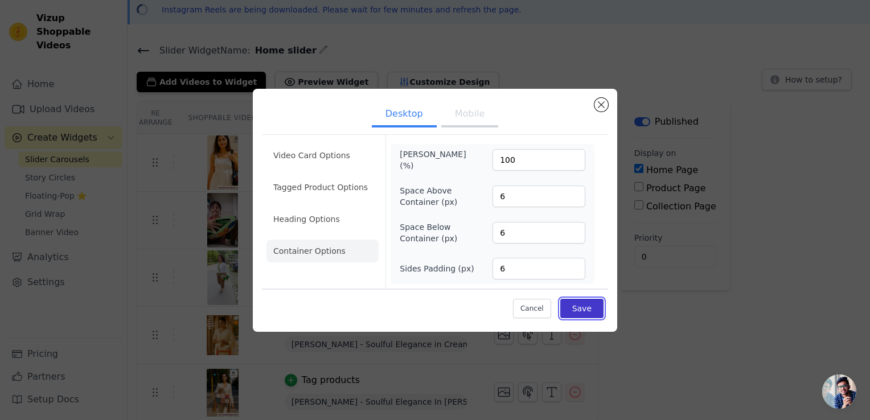
click at [588, 306] on button "Save" at bounding box center [581, 308] width 43 height 19
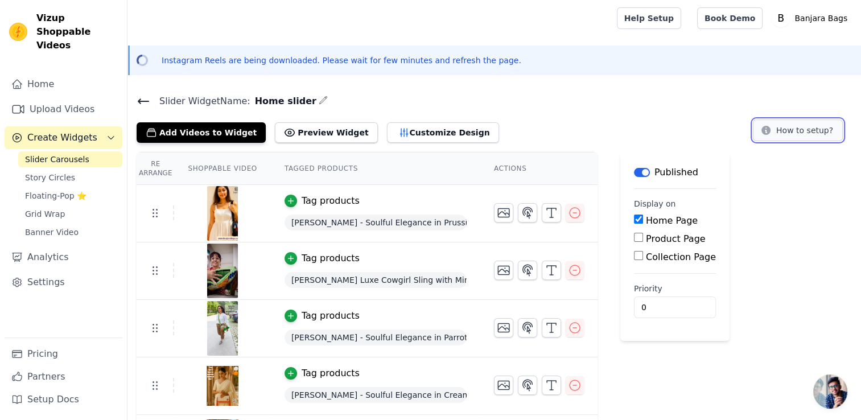
click at [791, 133] on button "How to setup?" at bounding box center [798, 131] width 90 height 22
click at [305, 130] on button "Preview Widget" at bounding box center [326, 132] width 102 height 20
click at [35, 271] on link "Settings" at bounding box center [64, 282] width 118 height 23
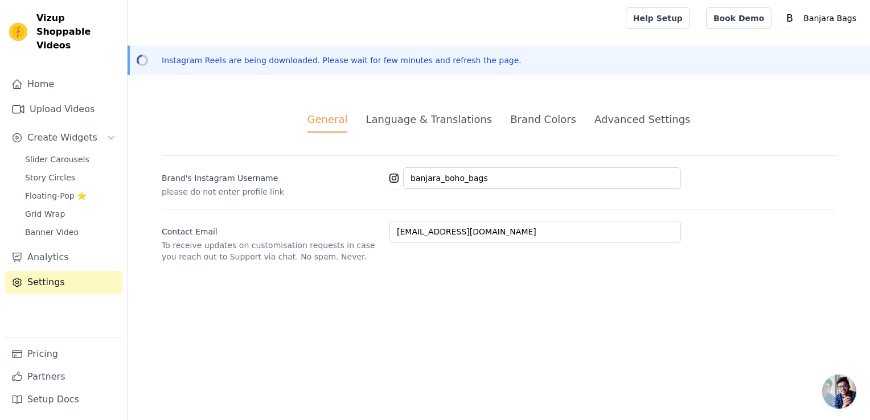
click at [481, 117] on div "Language & Translations" at bounding box center [429, 119] width 126 height 15
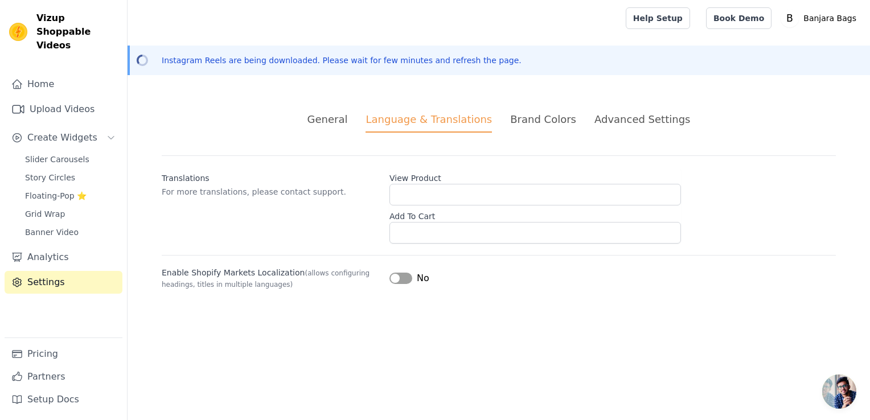
click at [545, 114] on div "Brand Colors" at bounding box center [543, 119] width 66 height 15
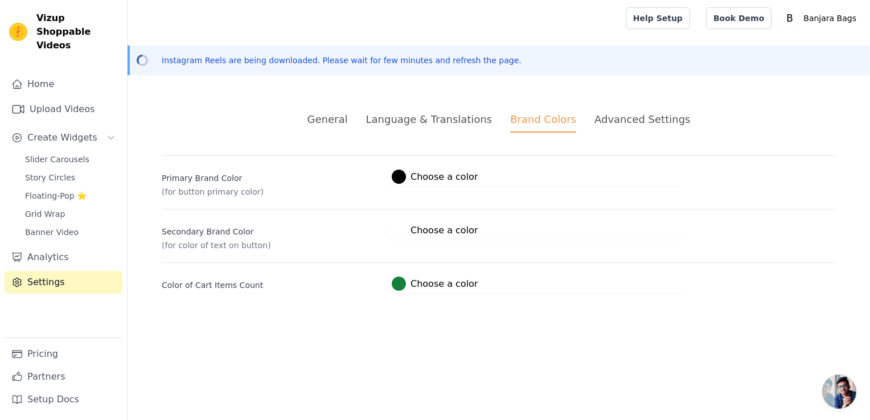
click at [630, 122] on div "Advanced Settings" at bounding box center [642, 119] width 96 height 15
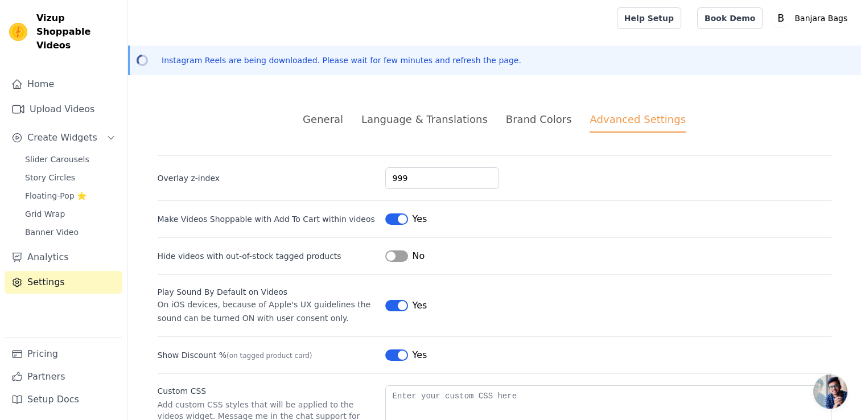
click at [401, 256] on button "Label" at bounding box center [396, 256] width 23 height 11
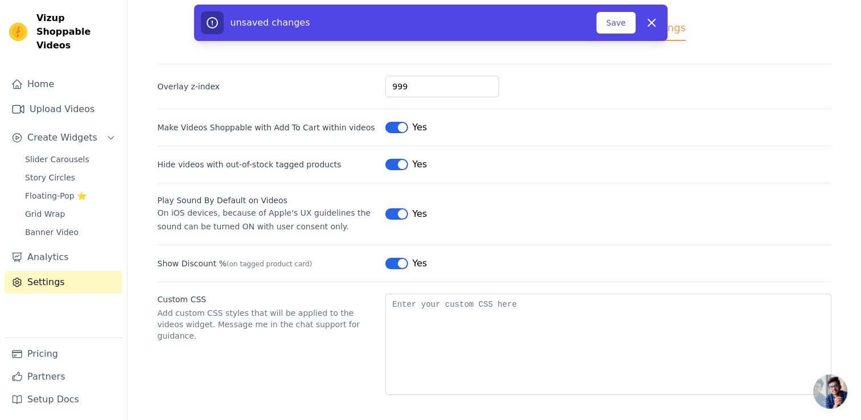
scroll to position [92, 0]
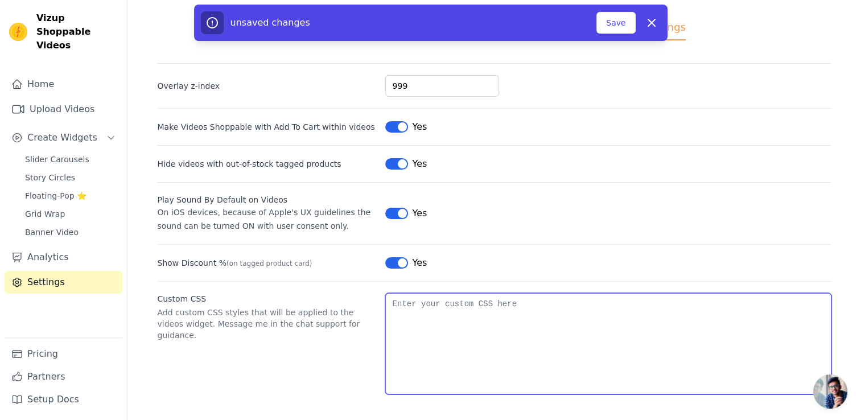
click at [449, 313] on textarea "Custom CSS" at bounding box center [608, 343] width 446 height 101
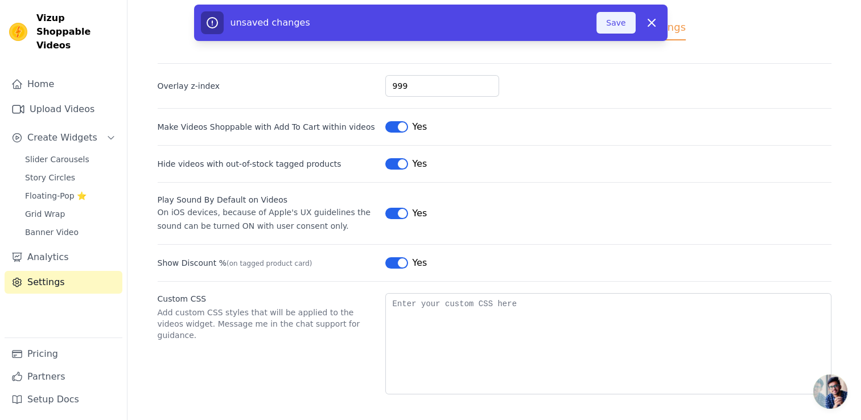
click at [611, 24] on button "Save" at bounding box center [616, 23] width 39 height 22
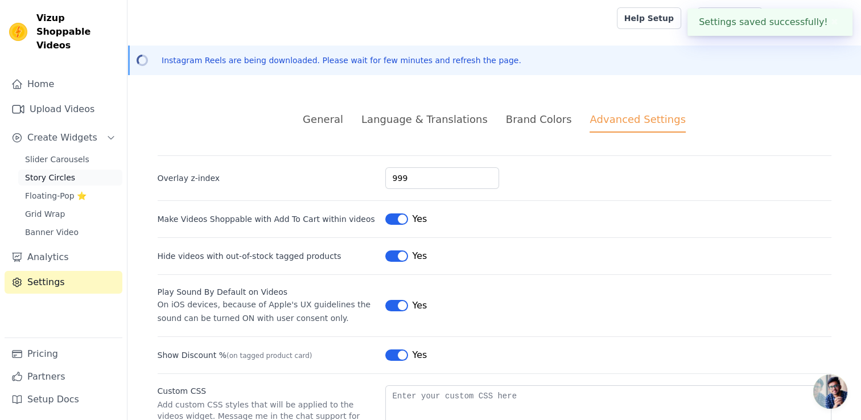
click at [48, 172] on span "Story Circles" at bounding box center [50, 177] width 50 height 11
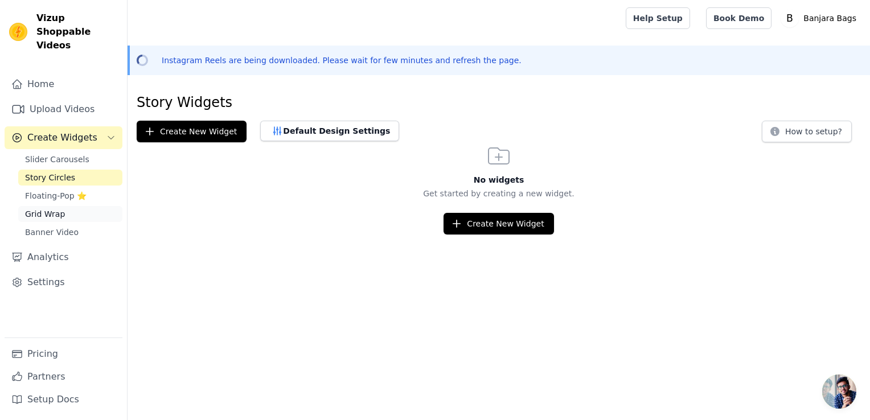
click at [46, 207] on link "Grid Wrap" at bounding box center [70, 214] width 104 height 16
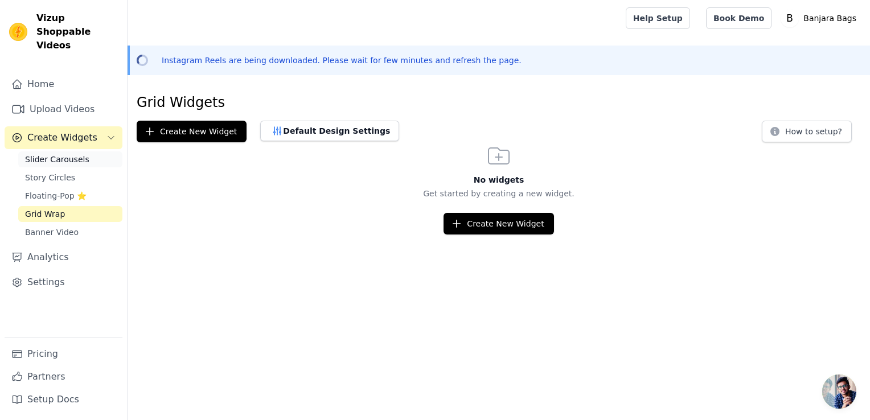
click at [56, 154] on span "Slider Carousels" at bounding box center [57, 159] width 64 height 11
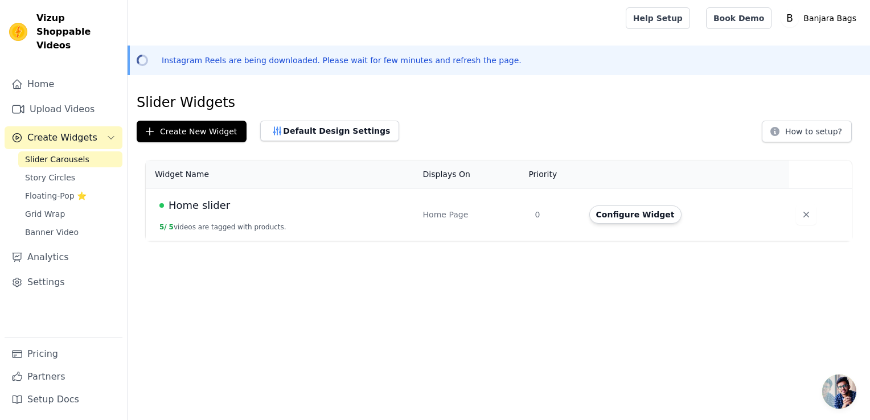
click at [372, 231] on td "Home slider 5 / 5 videos are tagged with products." at bounding box center [281, 214] width 270 height 53
click at [631, 215] on button "Configure Widget" at bounding box center [635, 215] width 92 height 18
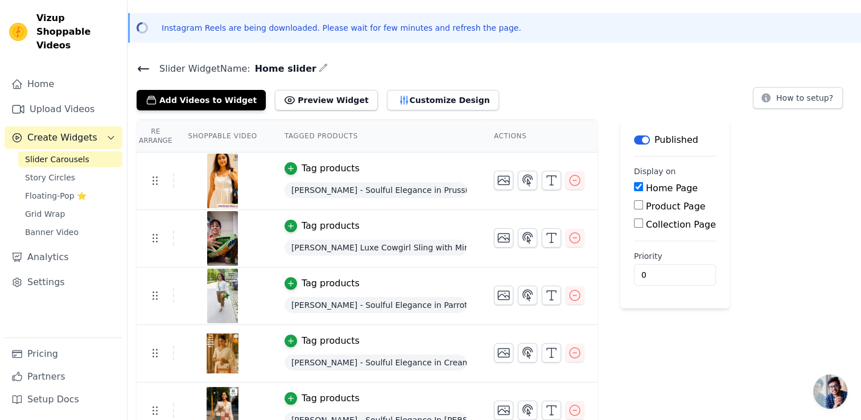
scroll to position [50, 0]
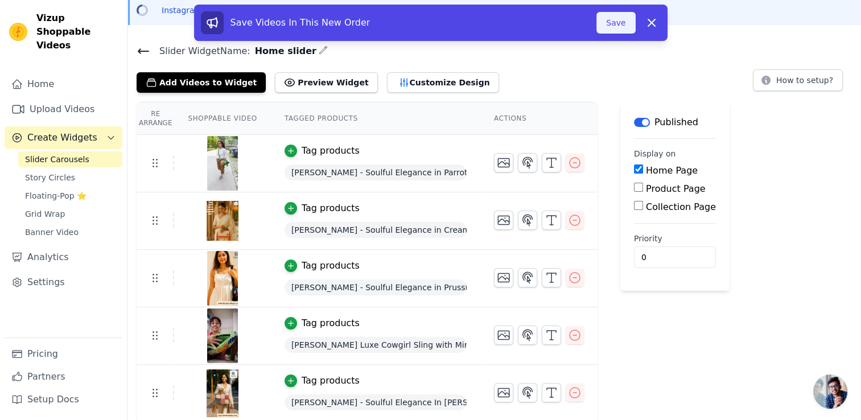
click at [610, 28] on button "Save" at bounding box center [616, 23] width 39 height 22
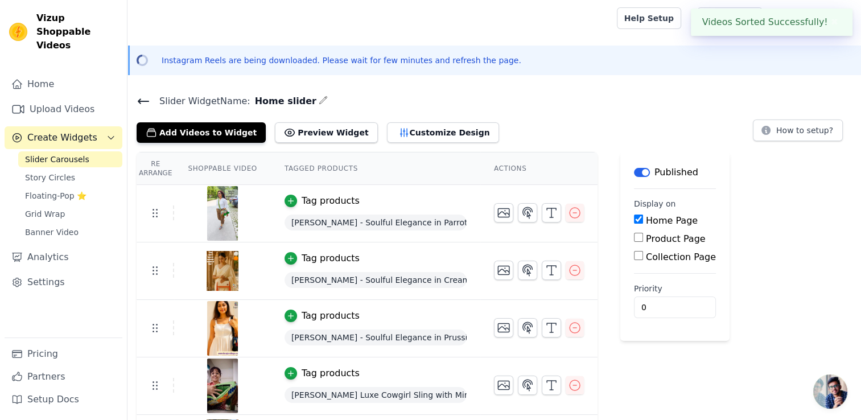
click at [829, 23] on button "✖" at bounding box center [834, 22] width 13 height 14
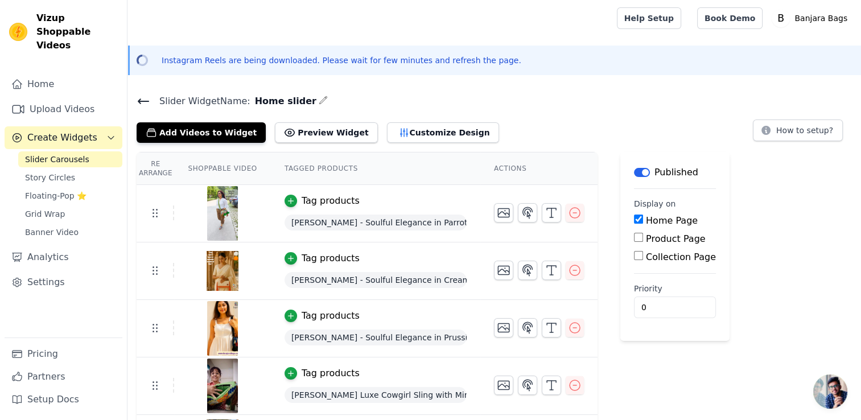
click at [834, 386] on span "Open chat" at bounding box center [831, 392] width 34 height 34
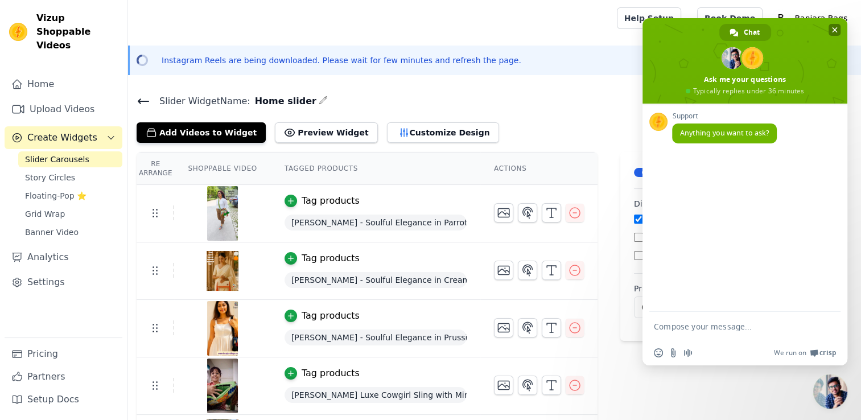
click at [831, 32] on span "Close chat" at bounding box center [835, 30] width 12 height 12
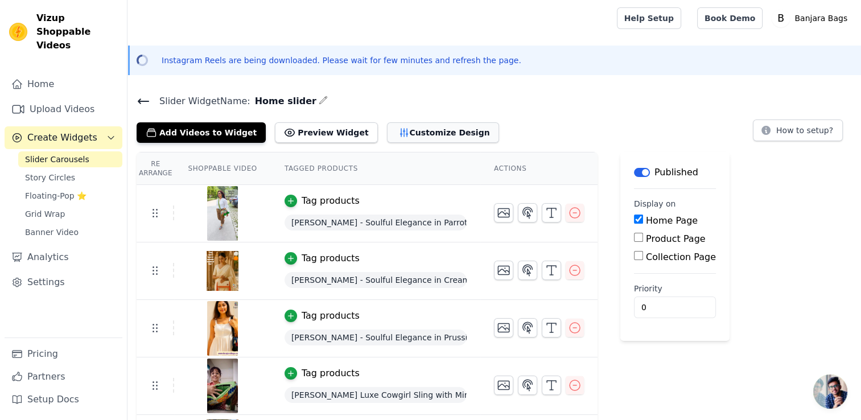
click at [407, 134] on button "Customize Design" at bounding box center [443, 132] width 112 height 20
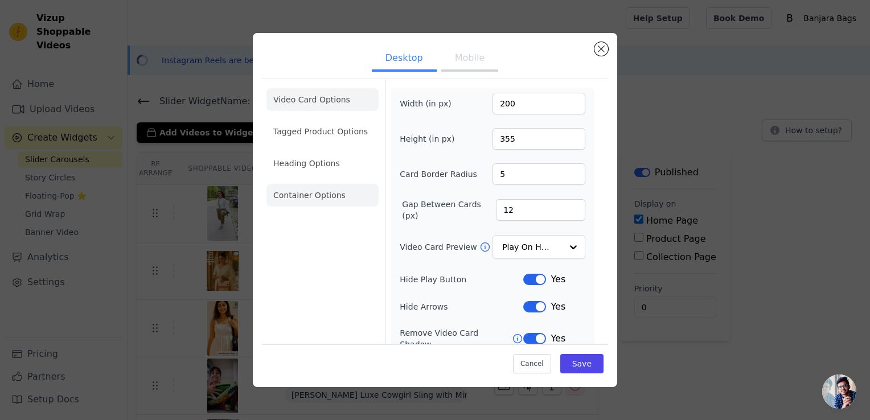
click at [302, 195] on li "Container Options" at bounding box center [322, 195] width 112 height 23
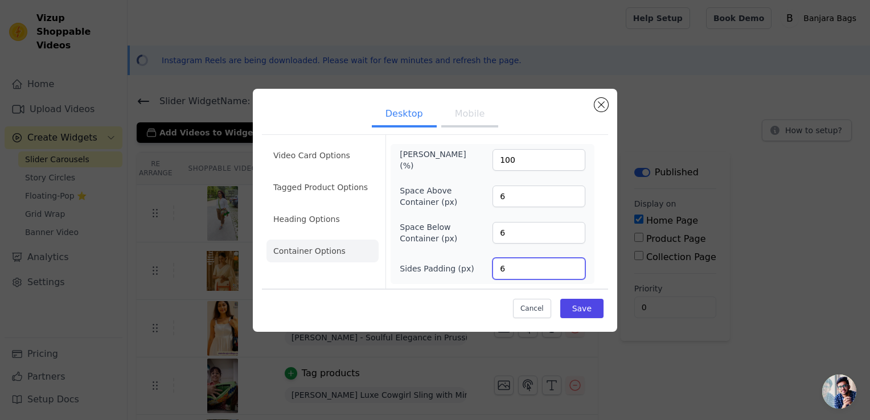
drag, startPoint x: 524, startPoint y: 270, endPoint x: 487, endPoint y: 277, distance: 37.1
click at [489, 277] on div "Sides Padding (px) 6" at bounding box center [493, 269] width 186 height 22
type input "10"
click at [437, 236] on label "Space Below Container (px)" at bounding box center [431, 232] width 62 height 23
click at [492, 236] on input "6" at bounding box center [538, 233] width 93 height 22
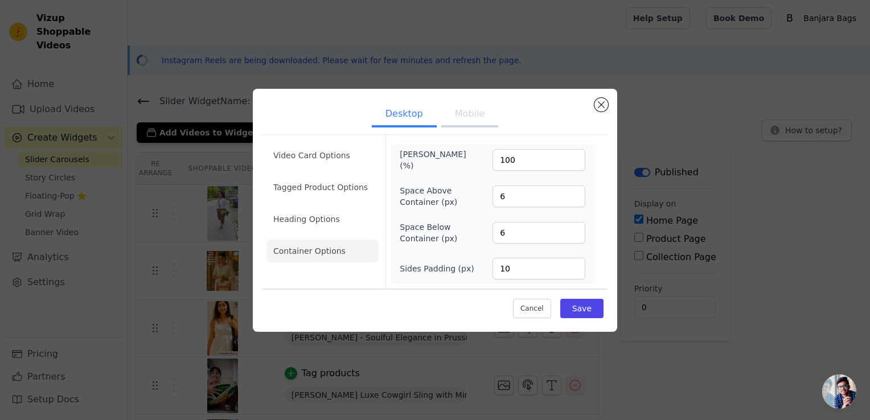
click at [469, 120] on button "Mobile" at bounding box center [469, 114] width 57 height 25
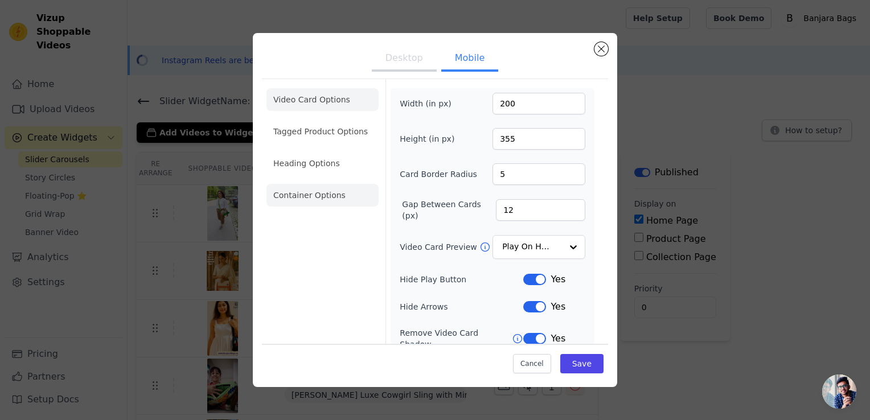
click at [316, 195] on li "Container Options" at bounding box center [322, 195] width 112 height 23
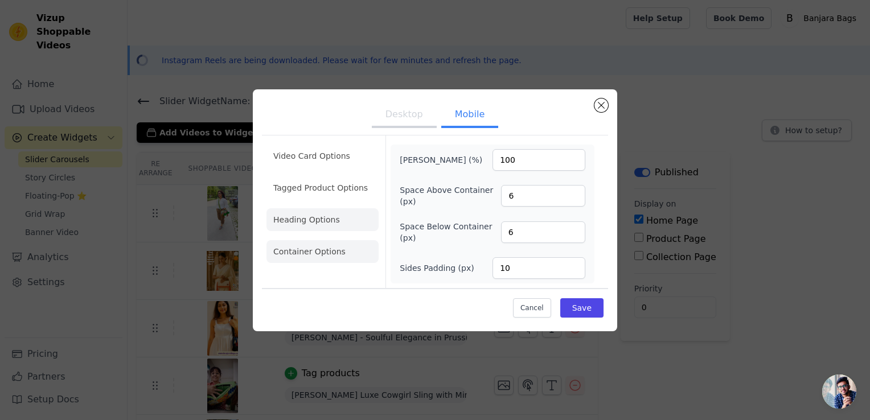
click at [317, 224] on li "Heading Options" at bounding box center [322, 219] width 112 height 23
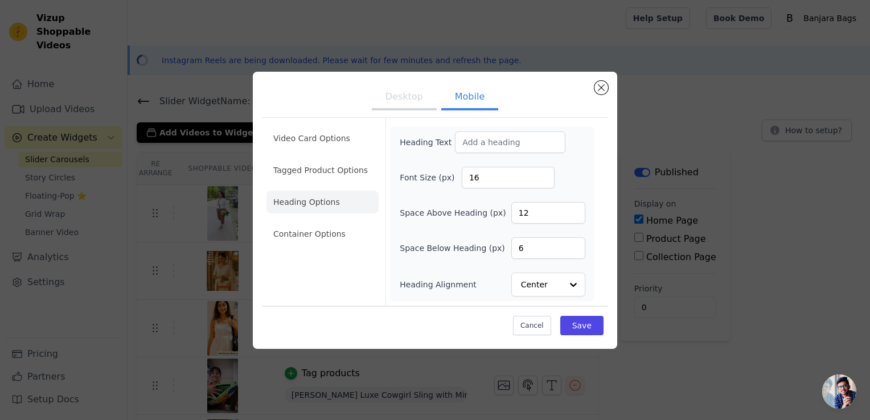
click at [410, 98] on button "Desktop" at bounding box center [404, 97] width 65 height 25
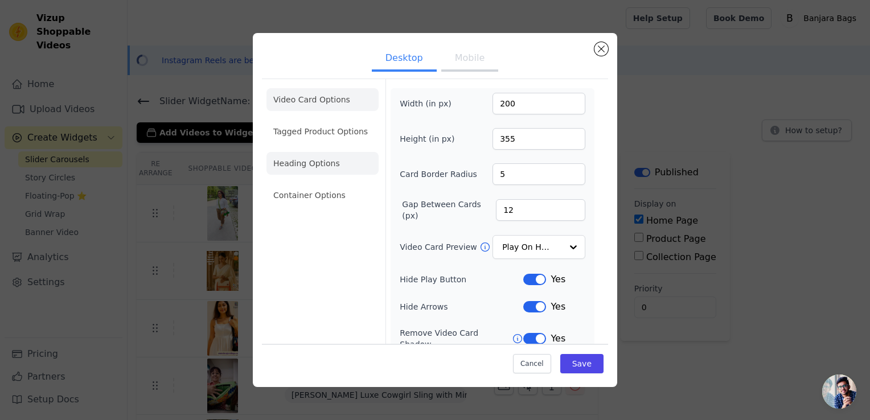
click at [319, 169] on li "Heading Options" at bounding box center [322, 163] width 112 height 23
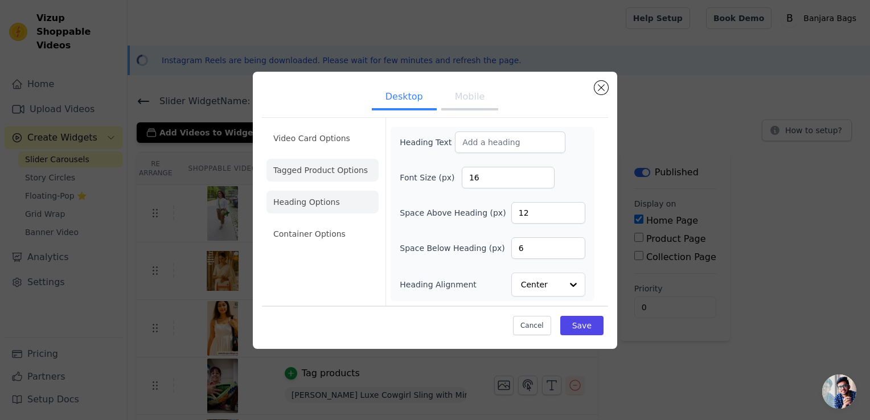
click at [315, 223] on li "Tagged Product Options" at bounding box center [322, 234] width 112 height 23
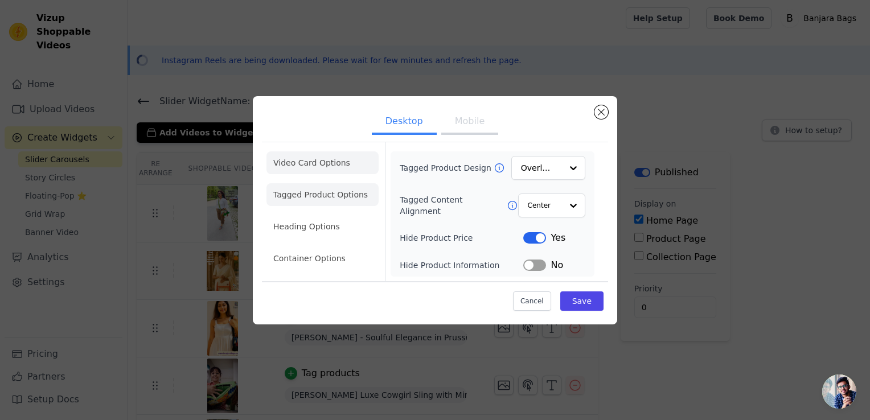
click at [312, 183] on li "Video Card Options" at bounding box center [322, 194] width 112 height 23
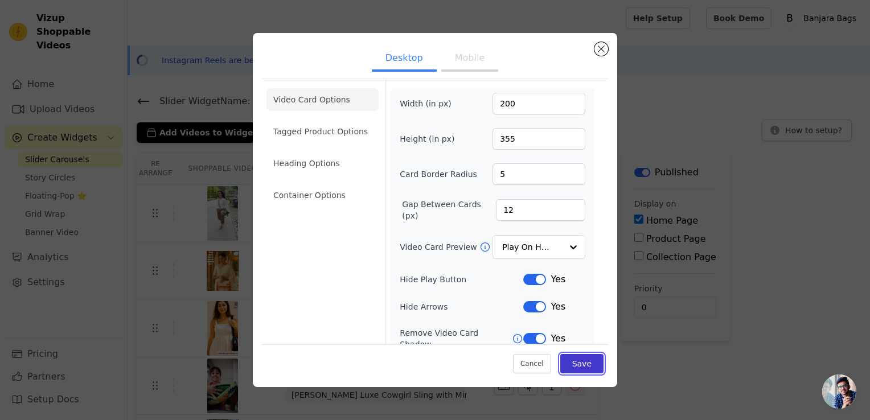
click at [565, 365] on button "Save" at bounding box center [581, 363] width 43 height 19
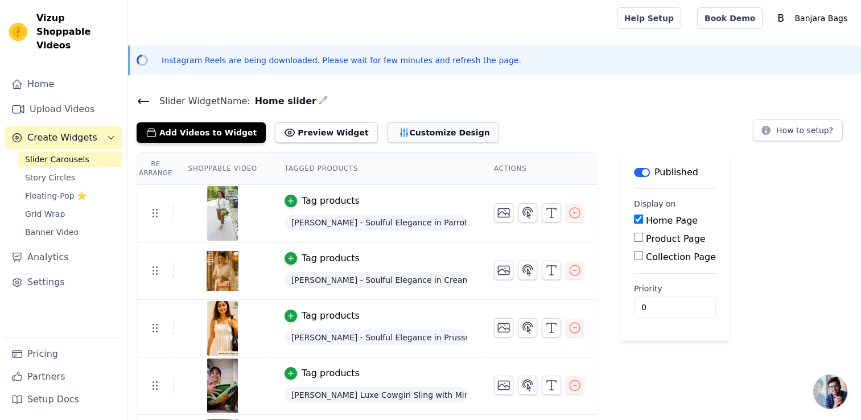
click at [414, 133] on button "Customize Design" at bounding box center [443, 132] width 112 height 20
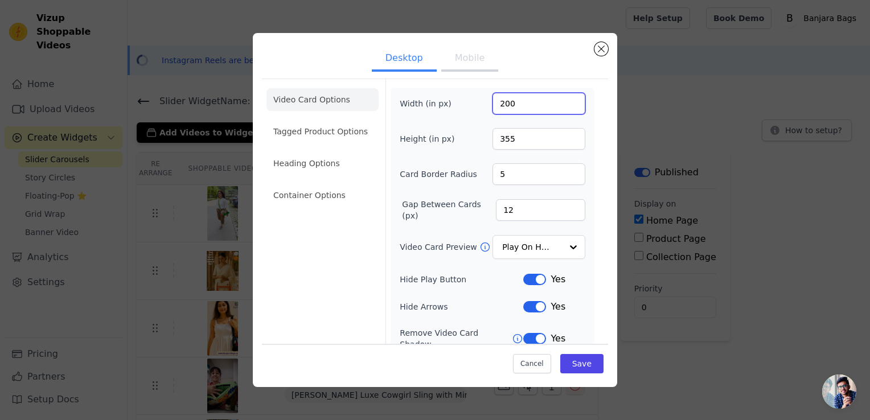
click at [510, 102] on input "200" at bounding box center [538, 104] width 93 height 22
click at [510, 101] on input "200" at bounding box center [538, 104] width 93 height 22
type input "300"
click at [549, 139] on input "355" at bounding box center [538, 139] width 93 height 22
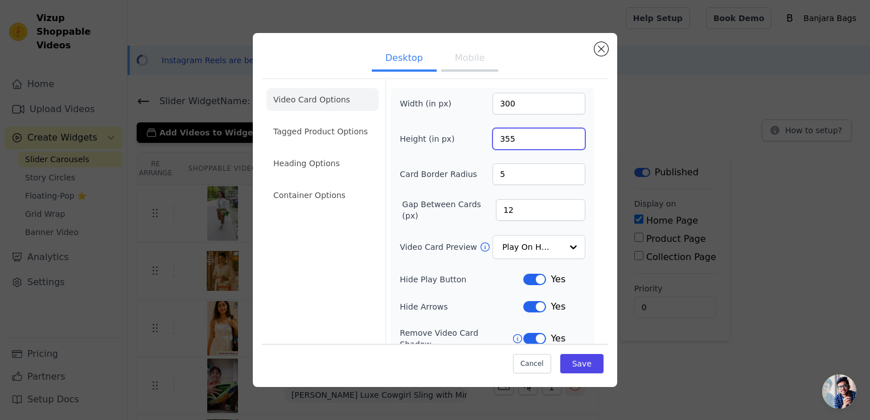
drag, startPoint x: 499, startPoint y: 141, endPoint x: 491, endPoint y: 141, distance: 7.4
click at [492, 141] on input "355" at bounding box center [538, 139] width 93 height 22
type input "475"
click at [570, 363] on button "Save" at bounding box center [581, 363] width 43 height 19
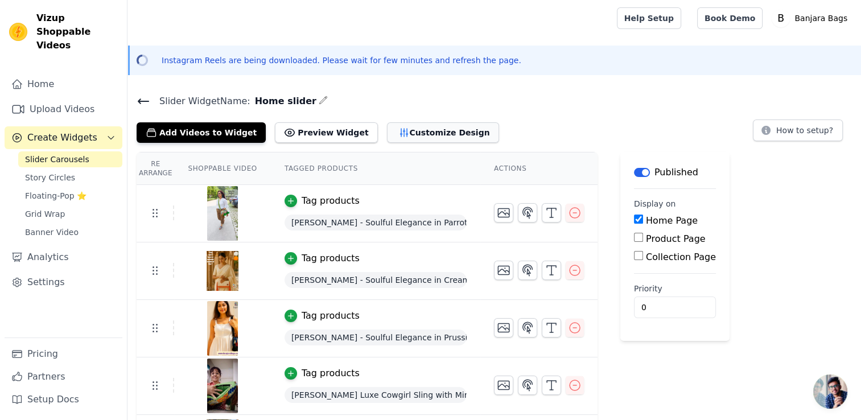
click at [412, 130] on button "Customize Design" at bounding box center [443, 132] width 112 height 20
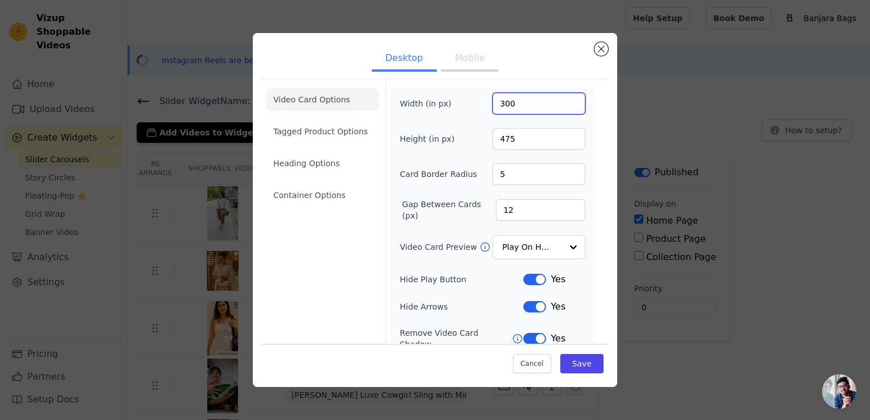
drag, startPoint x: 501, startPoint y: 106, endPoint x: 485, endPoint y: 105, distance: 16.0
click at [492, 106] on input "300" at bounding box center [538, 104] width 93 height 22
type input "280"
click at [499, 137] on input "475" at bounding box center [538, 139] width 93 height 22
type input "460"
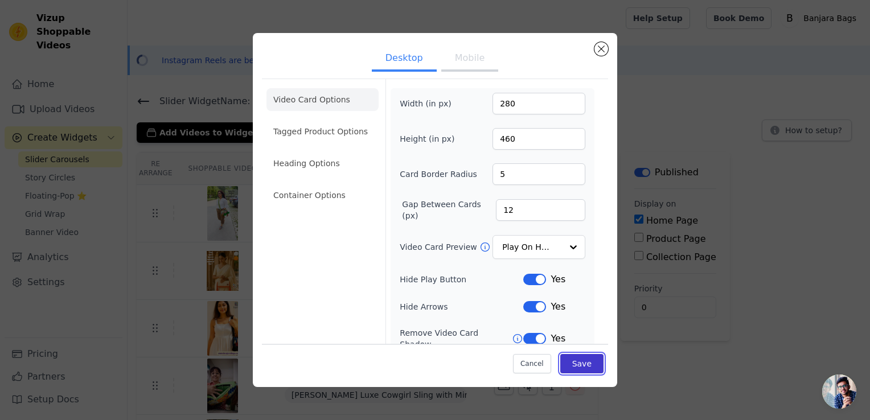
click at [578, 370] on button "Save" at bounding box center [581, 363] width 43 height 19
